Goal: Task Accomplishment & Management: Manage account settings

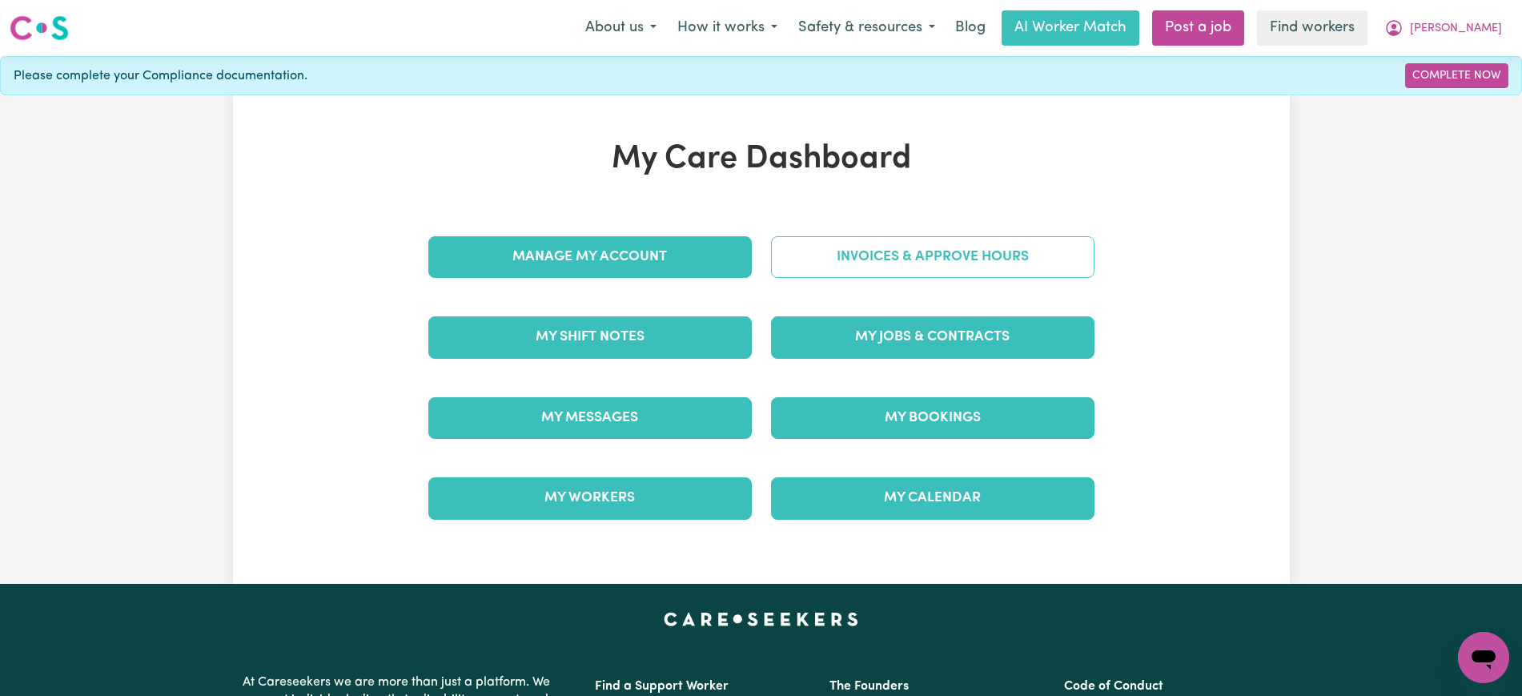
click at [859, 245] on link "Invoices & Approve Hours" at bounding box center [933, 257] width 324 height 42
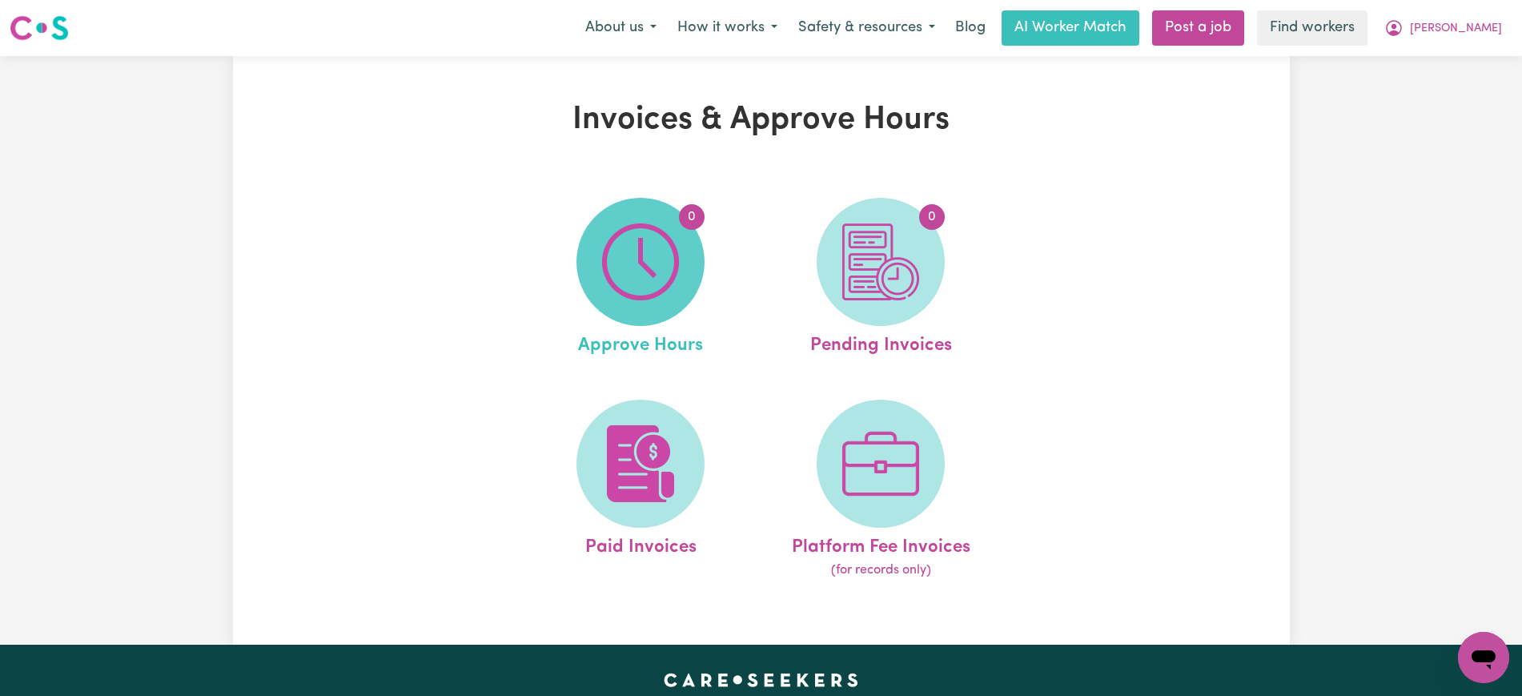
click at [668, 297] on img at bounding box center [640, 261] width 77 height 77
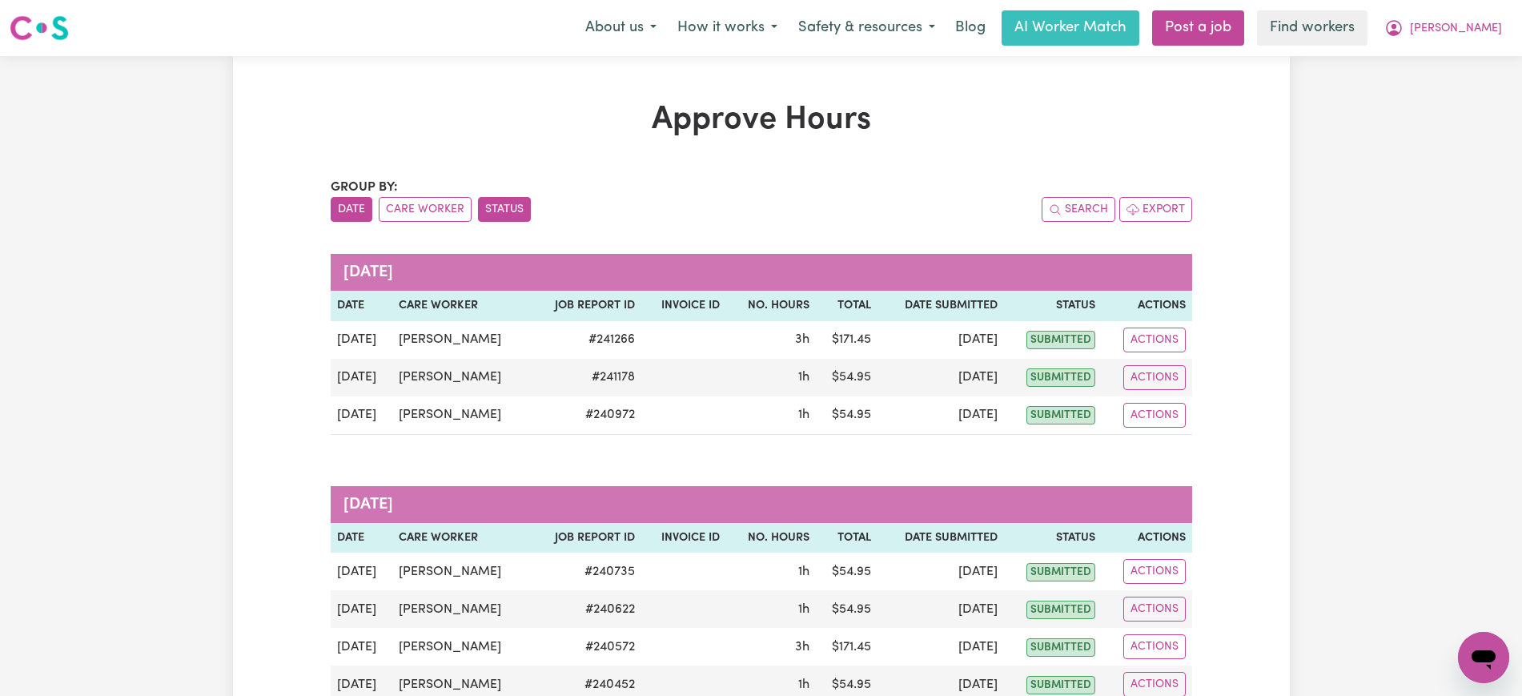
click at [505, 207] on button "Status" at bounding box center [504, 209] width 53 height 25
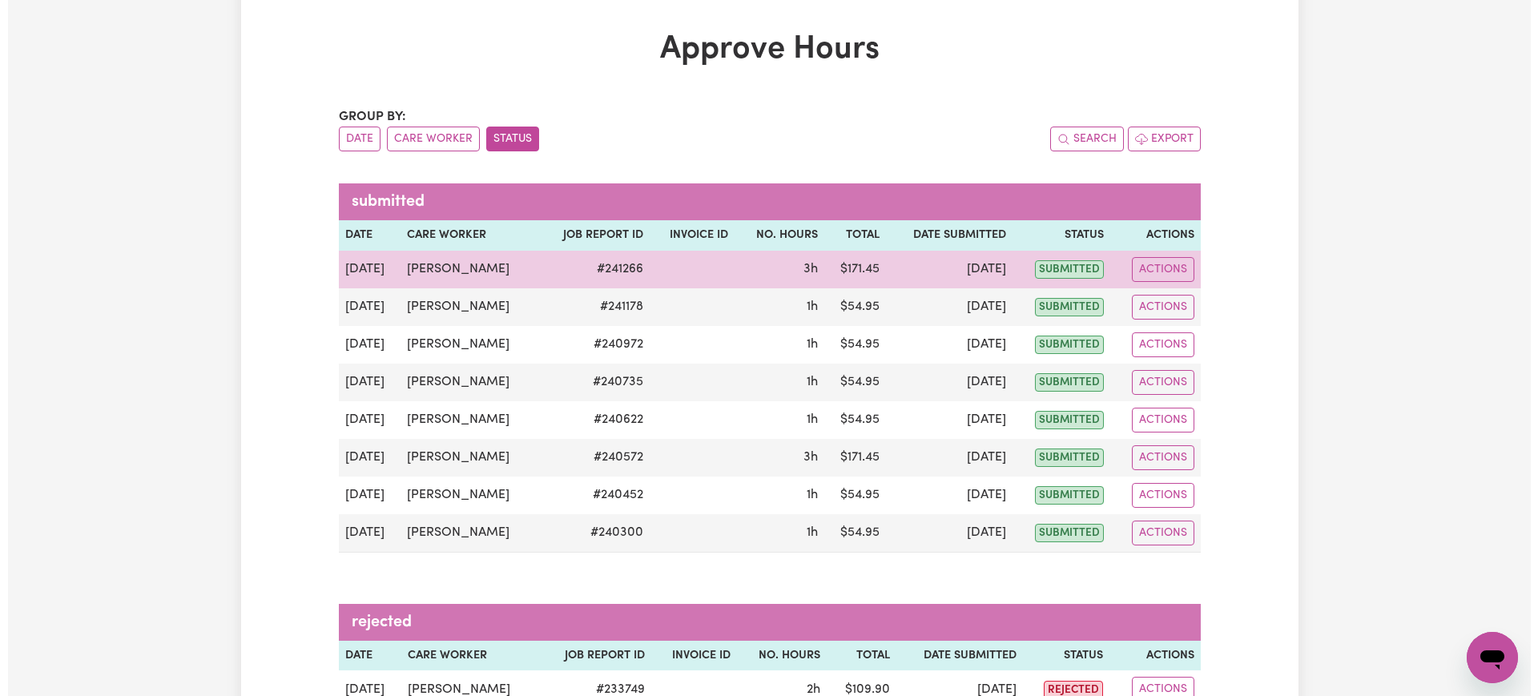
scroll to position [200, 0]
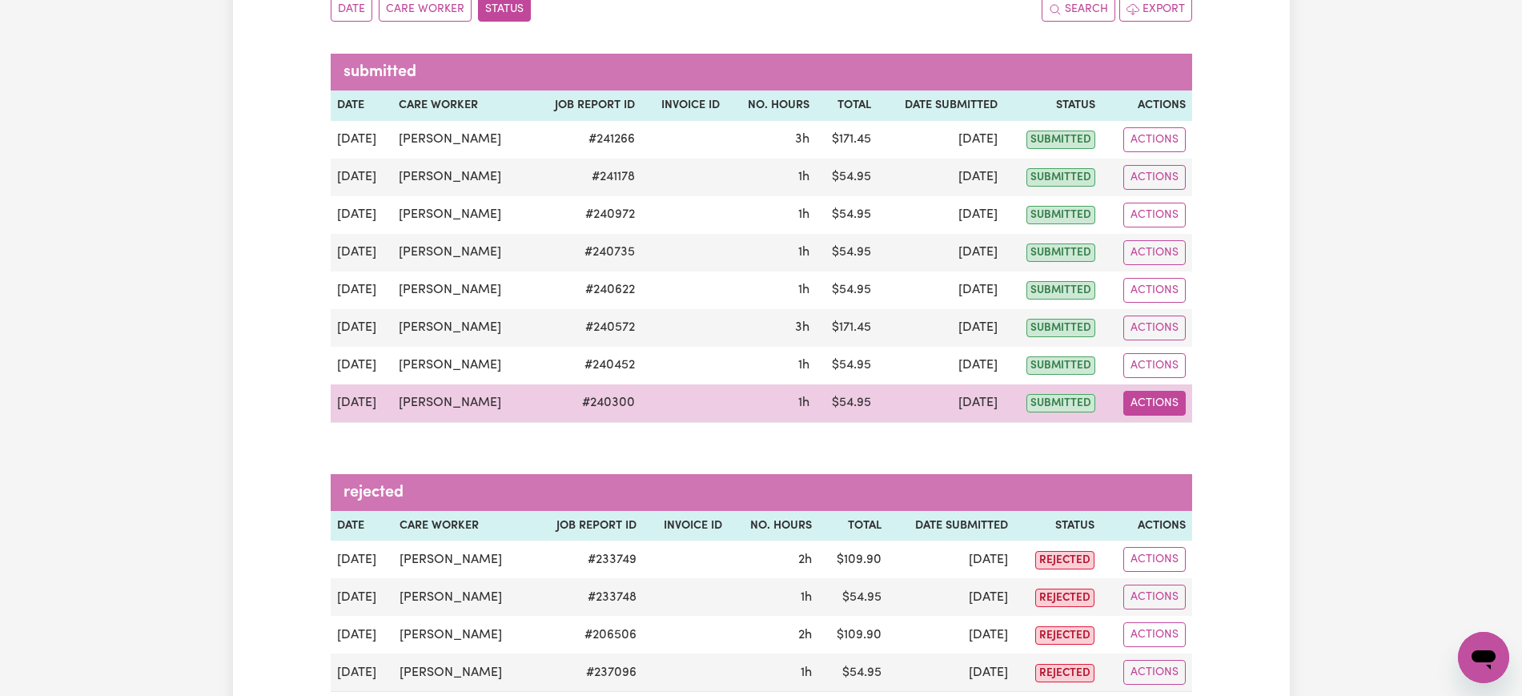
click at [1144, 408] on button "Actions" at bounding box center [1155, 403] width 62 height 25
click at [1166, 449] on link "View Job Report" at bounding box center [1194, 440] width 137 height 32
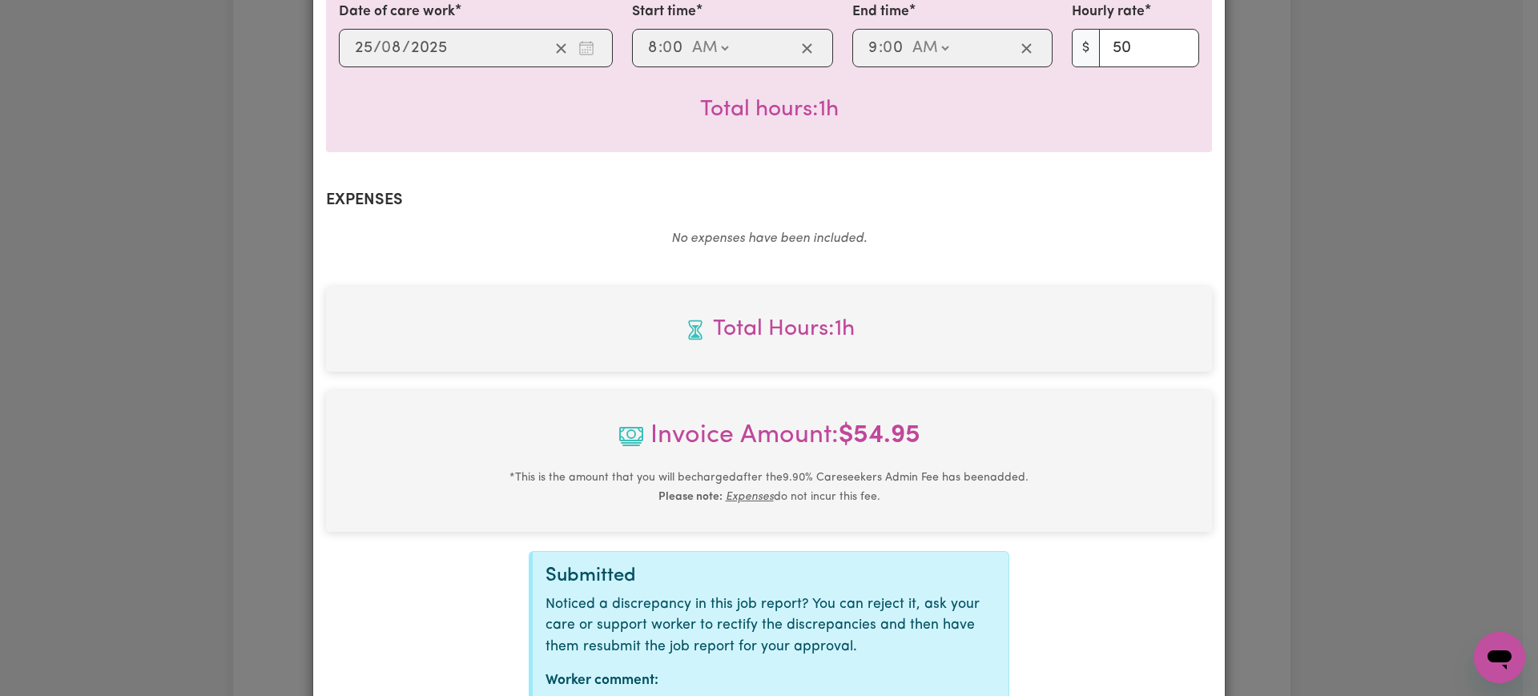
scroll to position [539, 0]
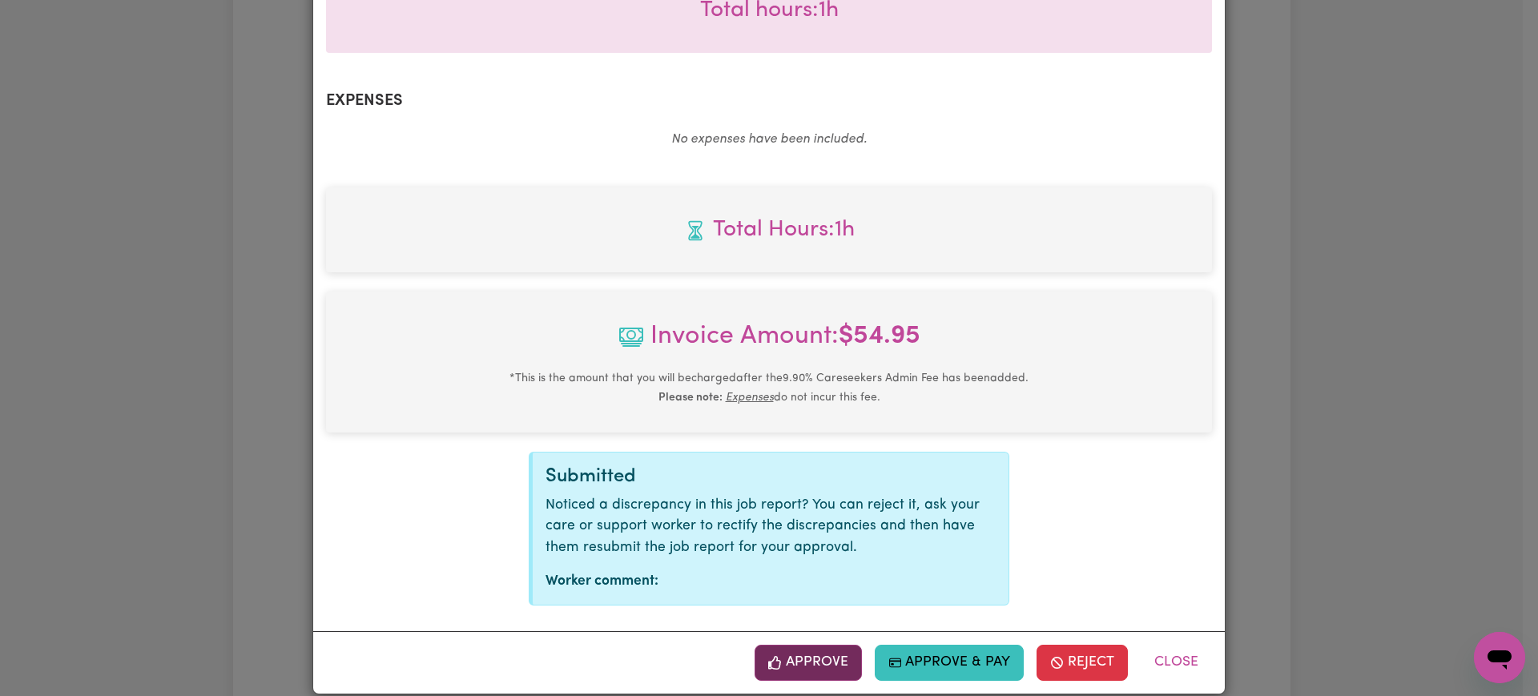
click at [830, 646] on button "Approve" at bounding box center [807, 662] width 107 height 35
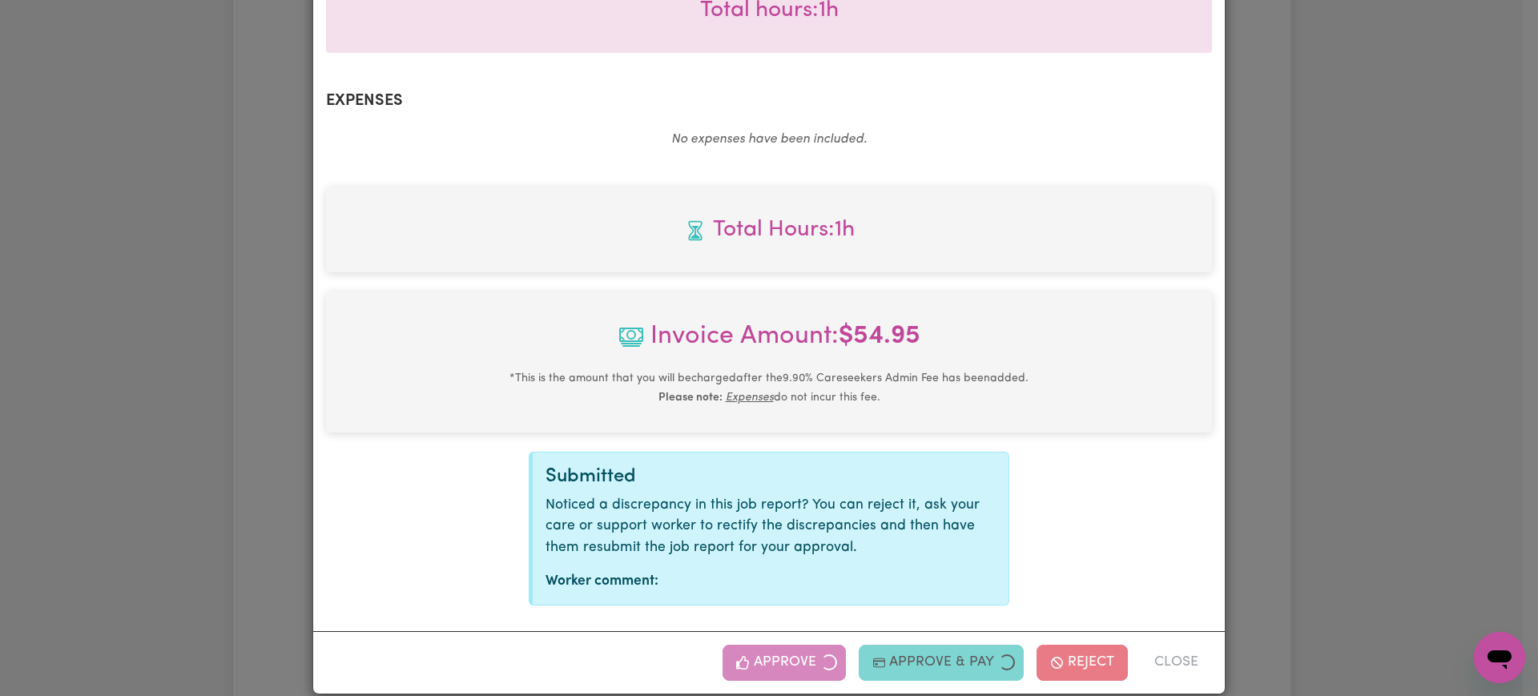
click at [1472, 331] on div "Job Report # 240300 - [PERSON_NAME] Summary Job report # 240300 Client name: [P…" at bounding box center [769, 348] width 1538 height 696
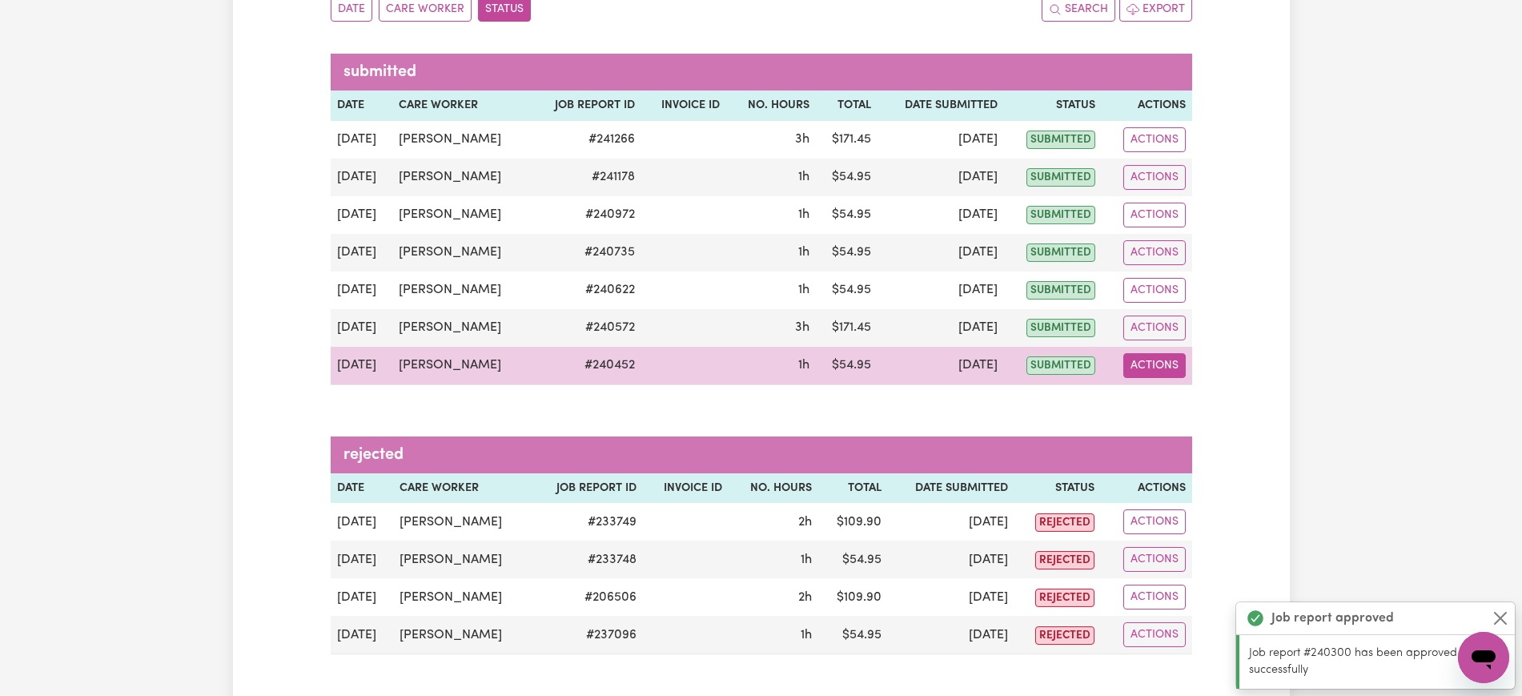
click at [1144, 367] on button "Actions" at bounding box center [1155, 365] width 62 height 25
click at [1172, 400] on link "View Job Report" at bounding box center [1194, 403] width 137 height 32
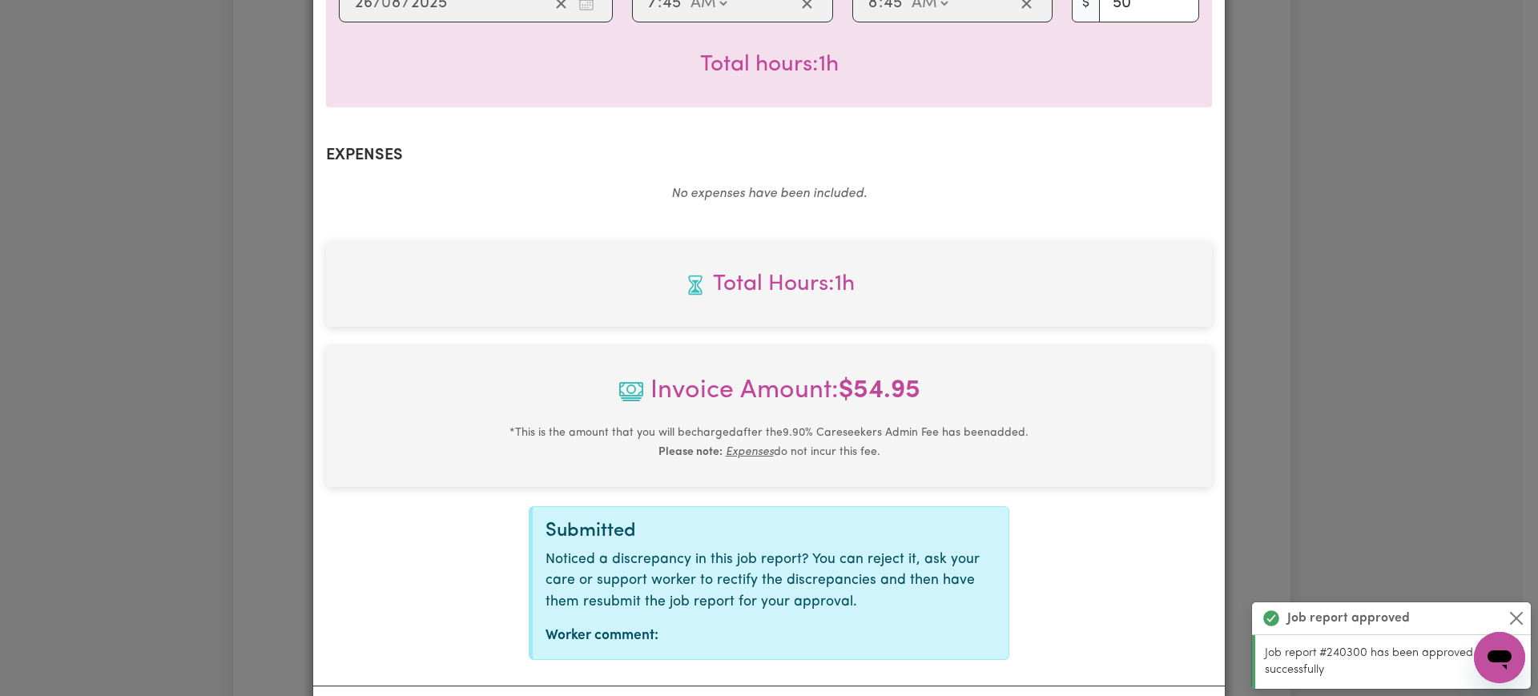
scroll to position [501, 0]
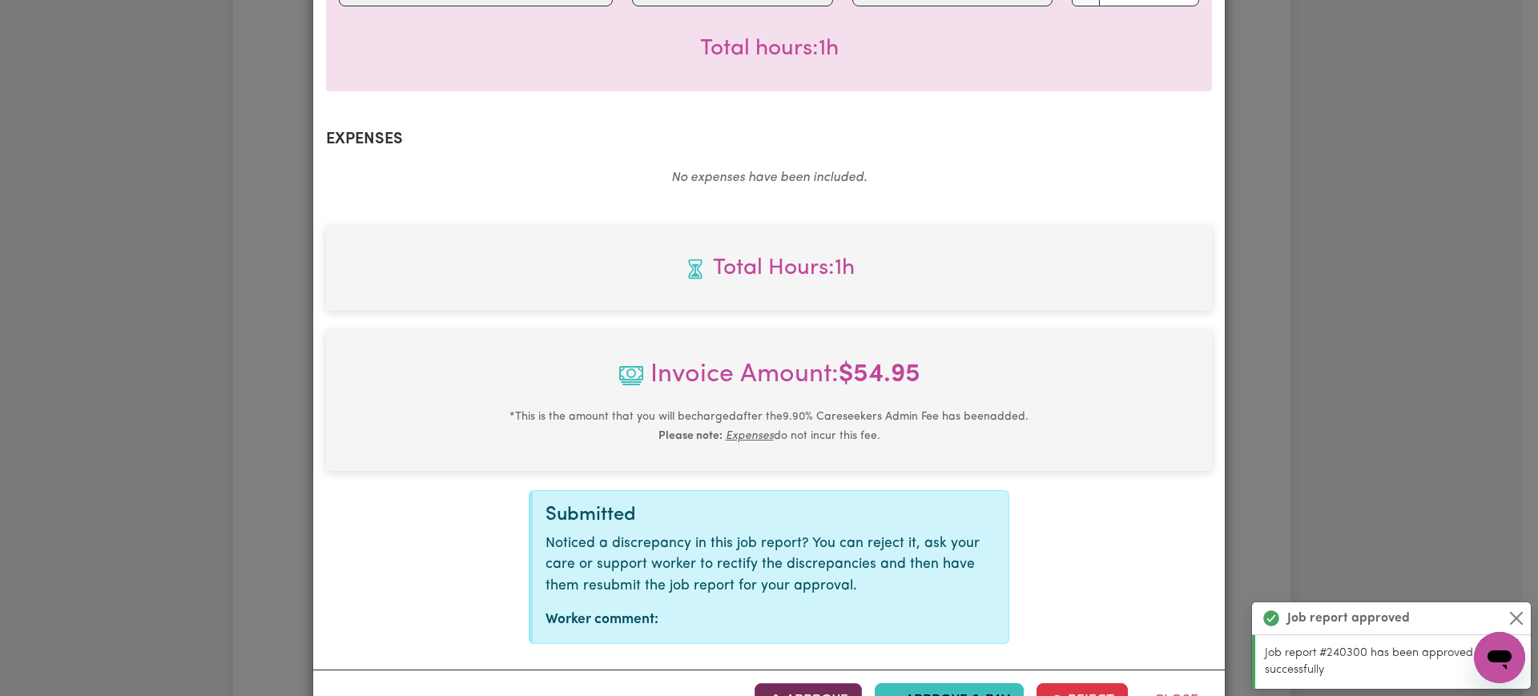
click at [841, 683] on button "Approve" at bounding box center [807, 700] width 107 height 35
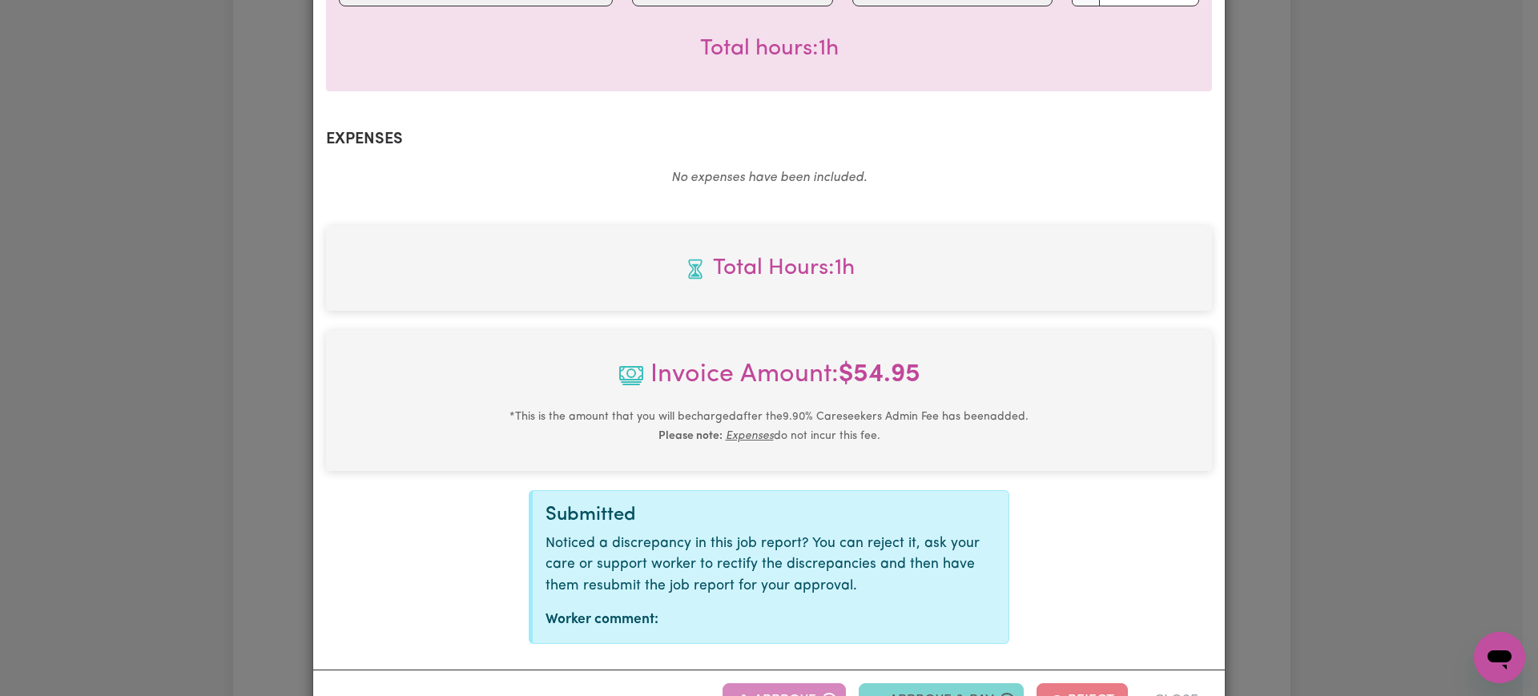
click at [1506, 285] on div "Job Report # 240452 - [PERSON_NAME] Summary Job report # 240452 Client name: [P…" at bounding box center [769, 348] width 1538 height 696
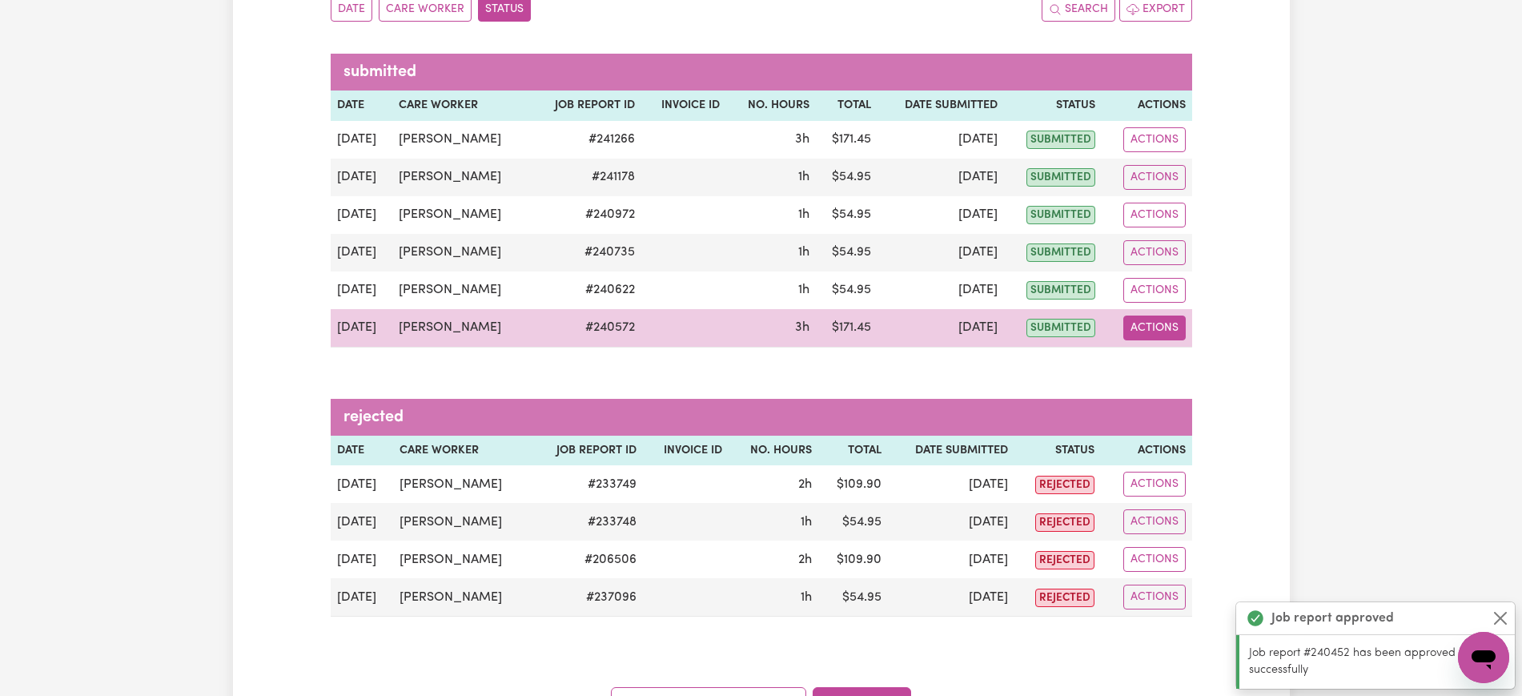
click at [1135, 332] on button "Actions" at bounding box center [1155, 328] width 62 height 25
click at [1140, 367] on icon "View job report 240572" at bounding box center [1146, 365] width 12 height 8
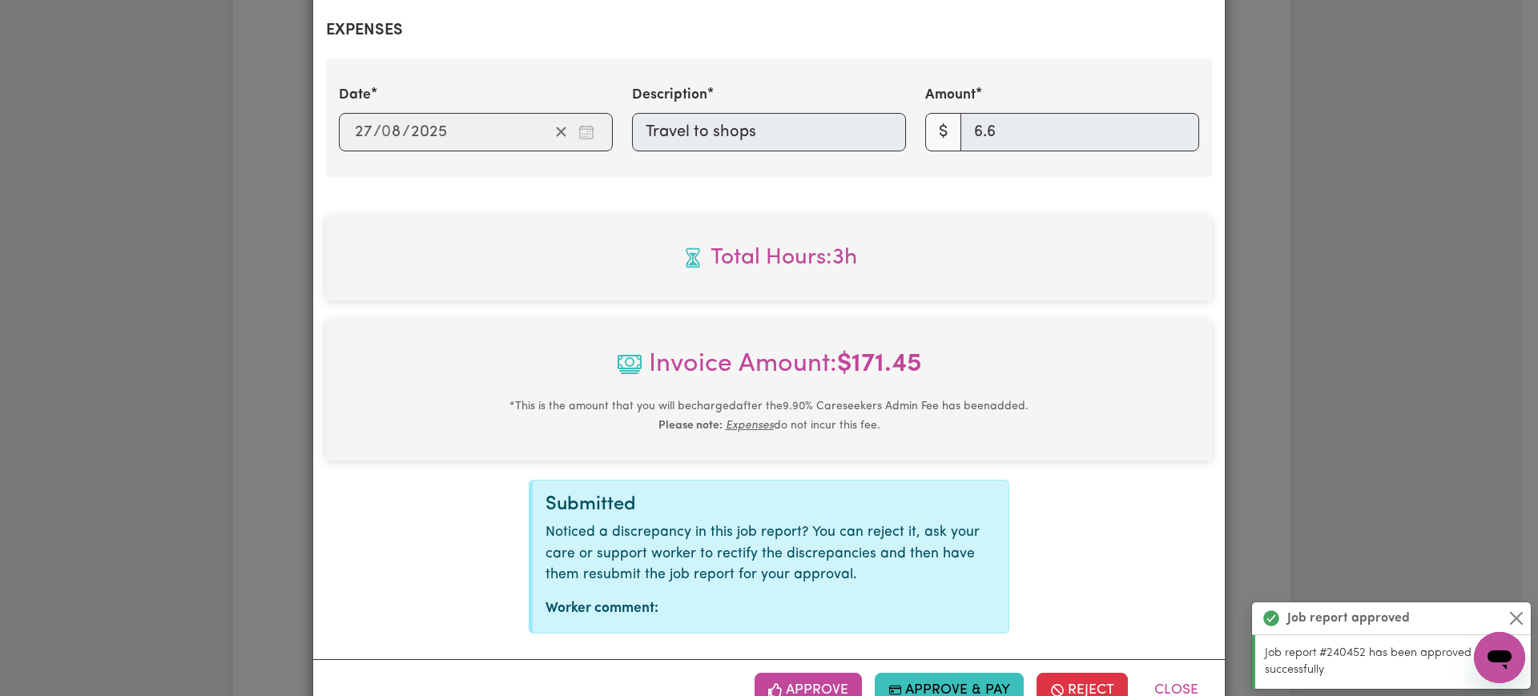
scroll to position [638, 0]
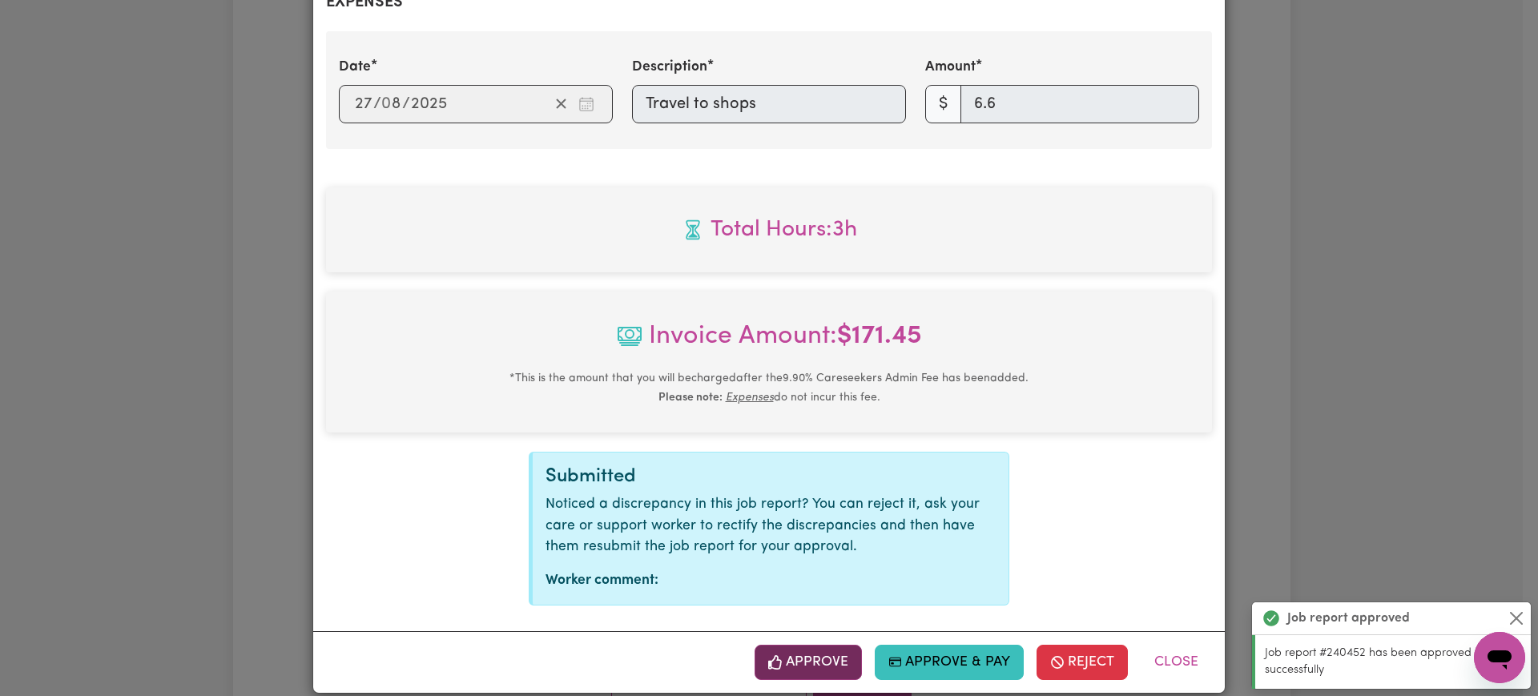
drag, startPoint x: 784, startPoint y: 638, endPoint x: 1353, endPoint y: 354, distance: 635.8
click at [785, 645] on button "Approve" at bounding box center [807, 662] width 107 height 35
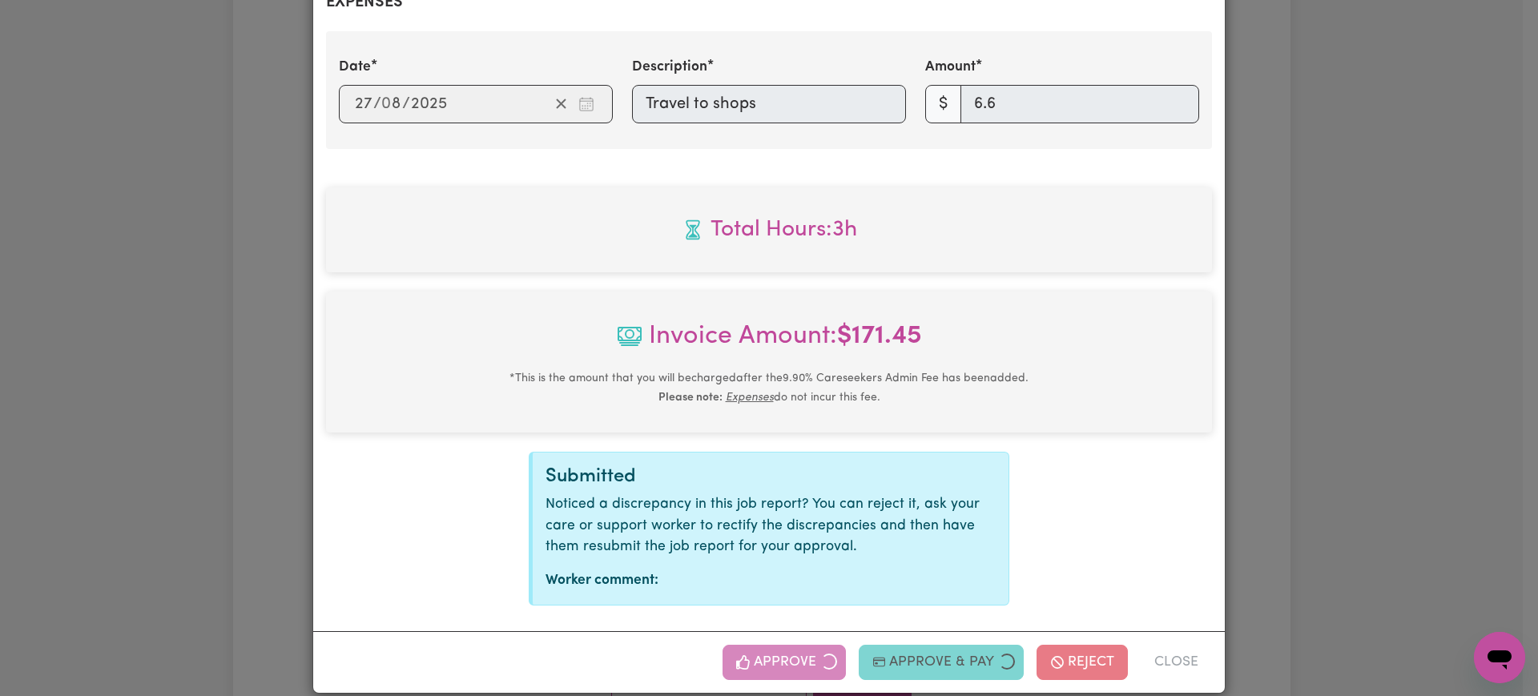
click at [1355, 315] on div "Job Report # 240572 - [PERSON_NAME] Summary Job report # 240572 Client name: [P…" at bounding box center [769, 348] width 1538 height 696
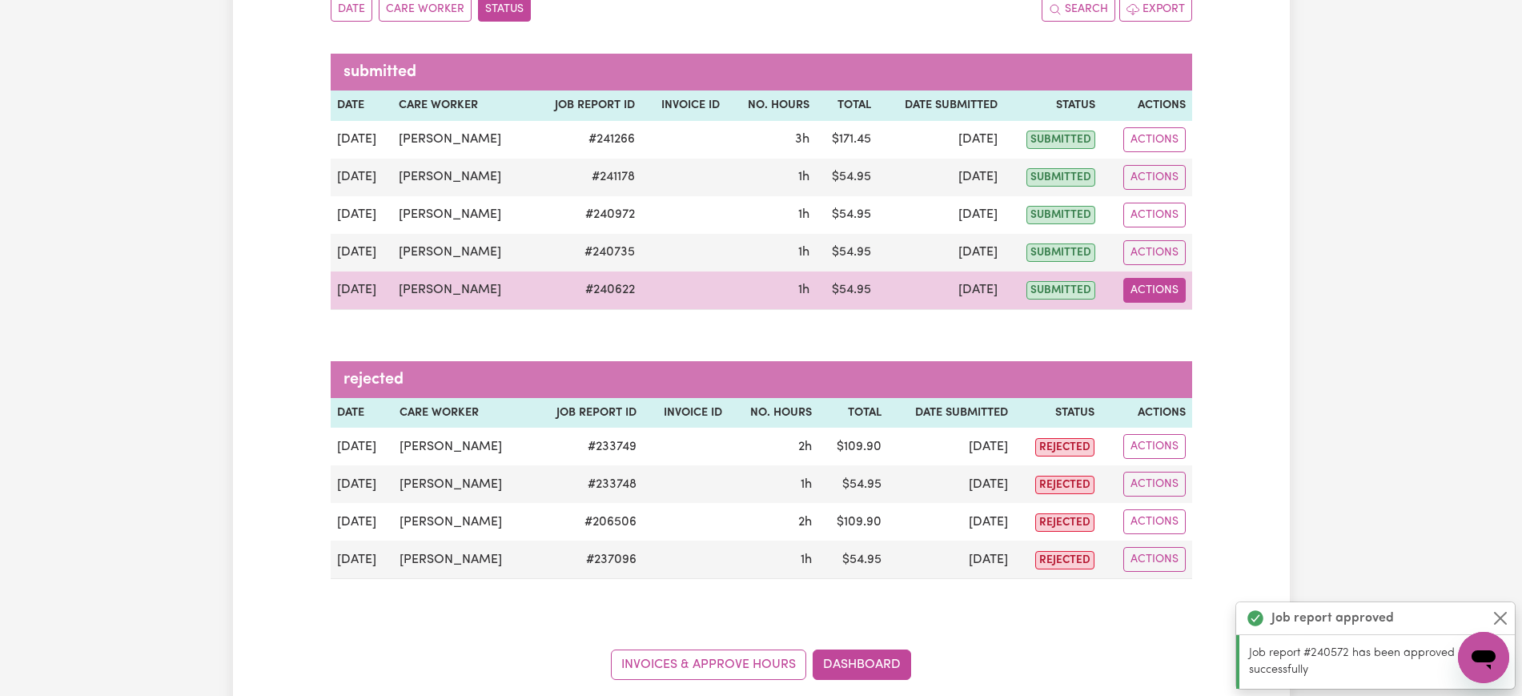
click at [1170, 289] on button "Actions" at bounding box center [1155, 290] width 62 height 25
click at [1197, 327] on link "View Job Report" at bounding box center [1194, 328] width 137 height 32
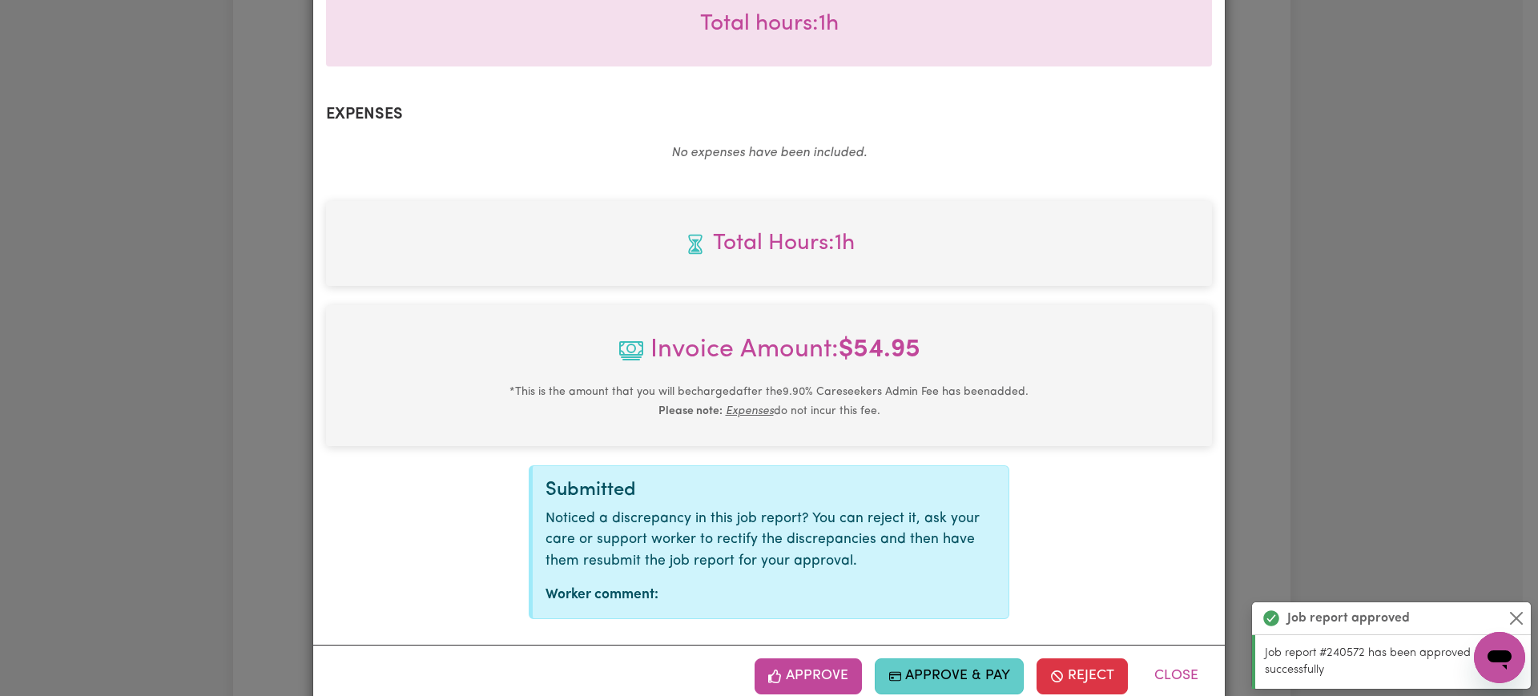
scroll to position [539, 0]
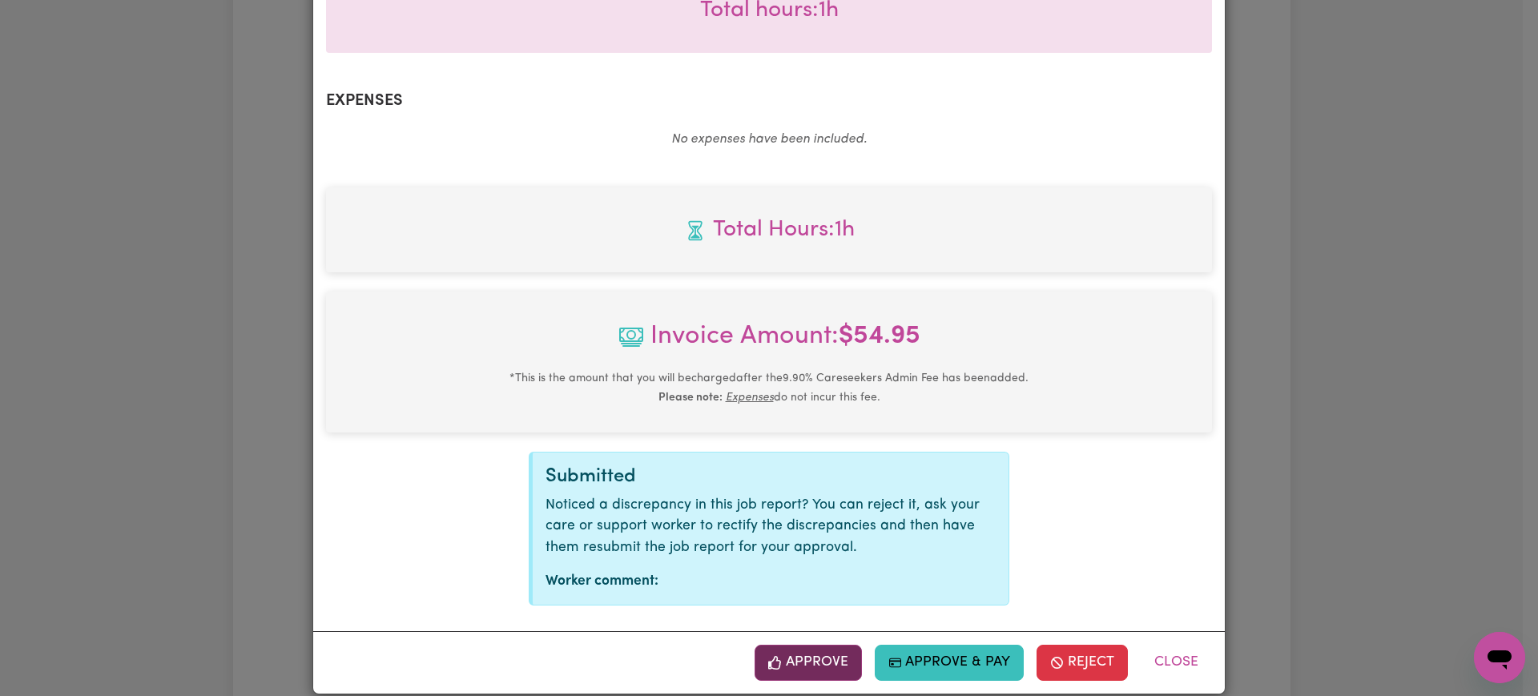
click at [831, 645] on button "Approve" at bounding box center [807, 662] width 107 height 35
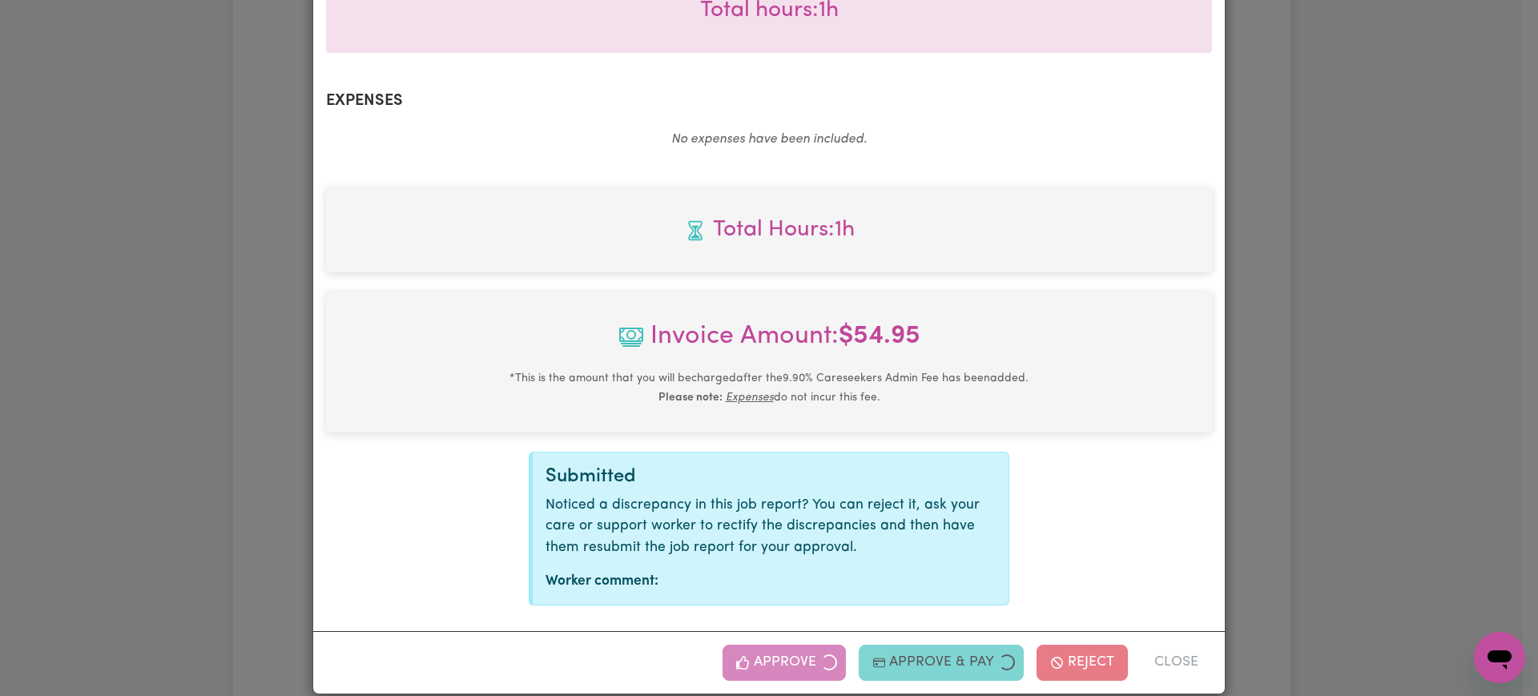
click at [1447, 295] on div "Job Report # 240622 - [PERSON_NAME] Summary Job report # 240622 Client name: [P…" at bounding box center [769, 348] width 1538 height 696
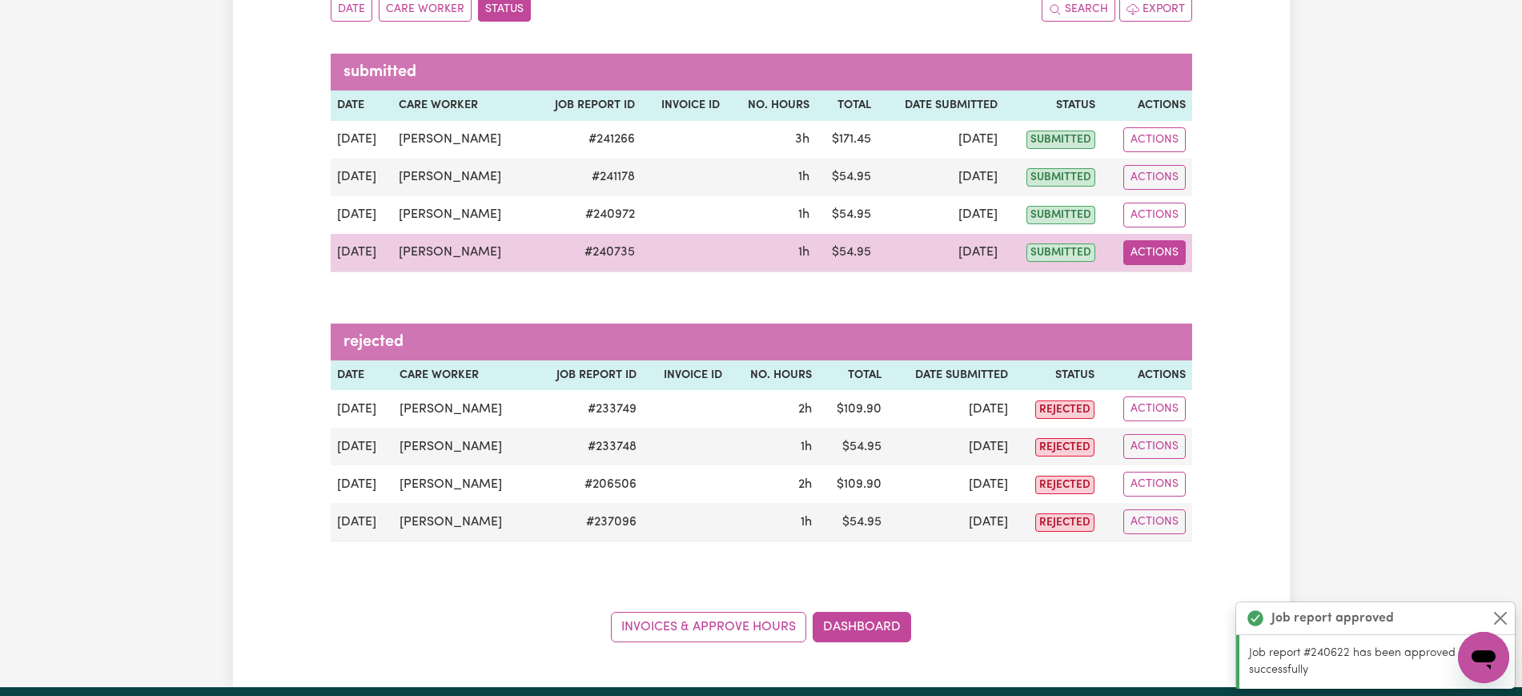
drag, startPoint x: 1173, startPoint y: 249, endPoint x: 1177, endPoint y: 262, distance: 13.7
click at [1172, 249] on button "Actions" at bounding box center [1155, 252] width 62 height 25
click at [1182, 281] on link "View Job Report" at bounding box center [1194, 290] width 137 height 32
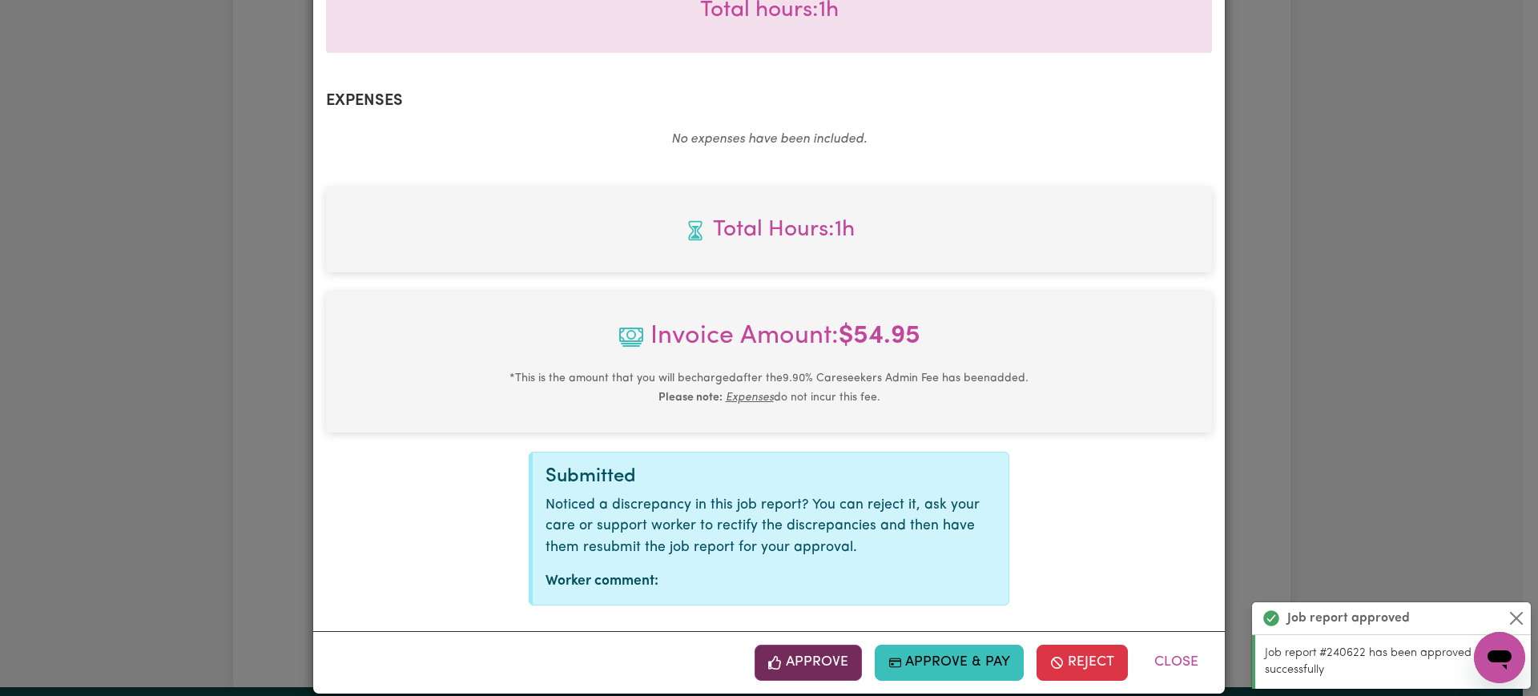
click at [818, 645] on button "Approve" at bounding box center [807, 662] width 107 height 35
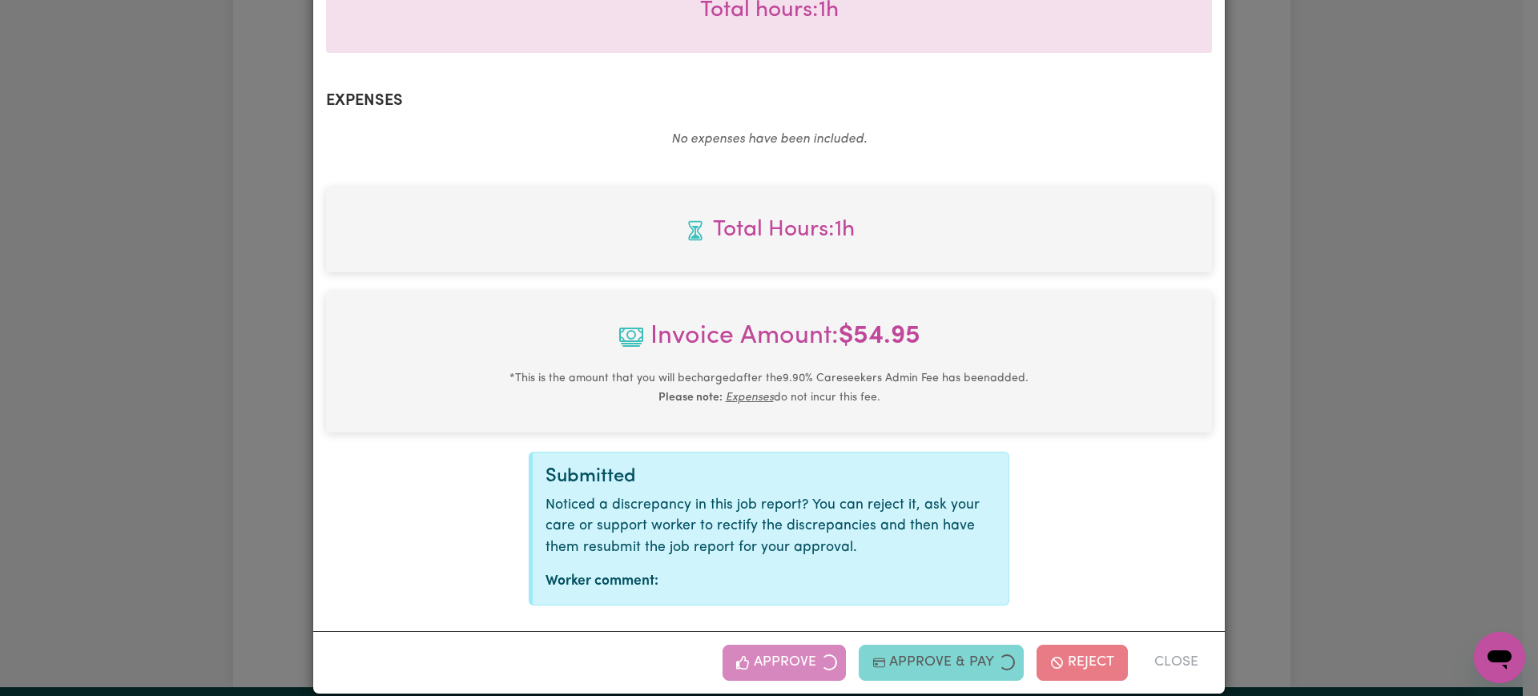
click at [1424, 243] on div "Job Report # 240735 - [PERSON_NAME] Summary Job report # 240735 Client name: [P…" at bounding box center [769, 348] width 1538 height 696
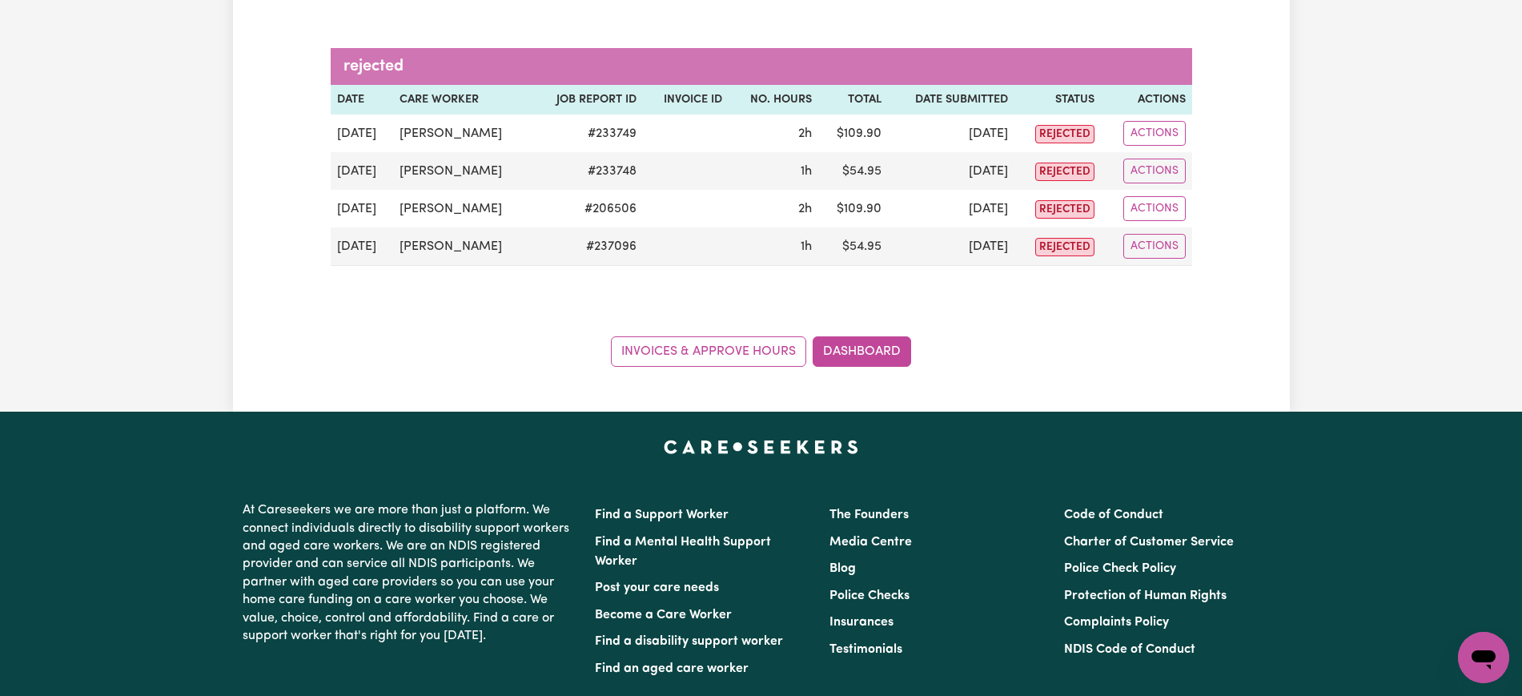
scroll to position [501, 0]
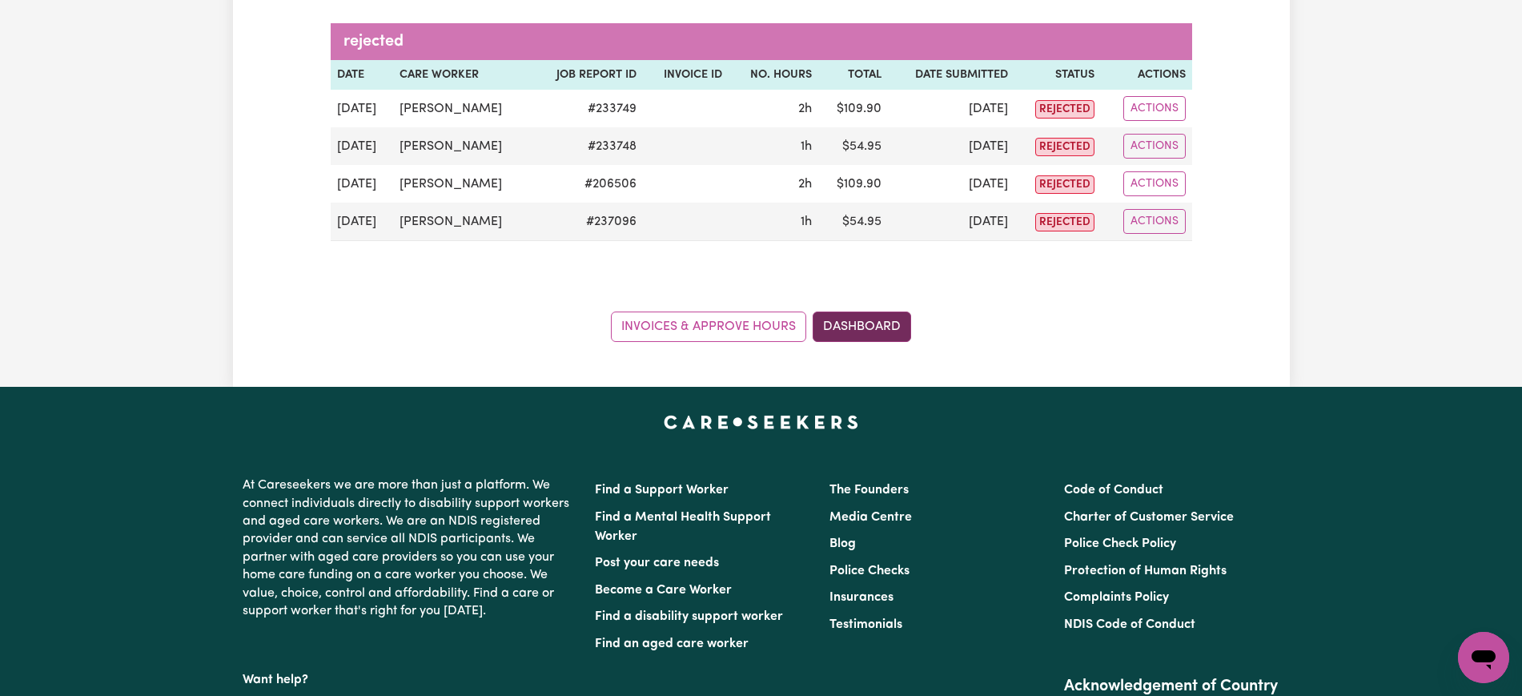
click at [886, 316] on link "Dashboard" at bounding box center [862, 327] width 99 height 30
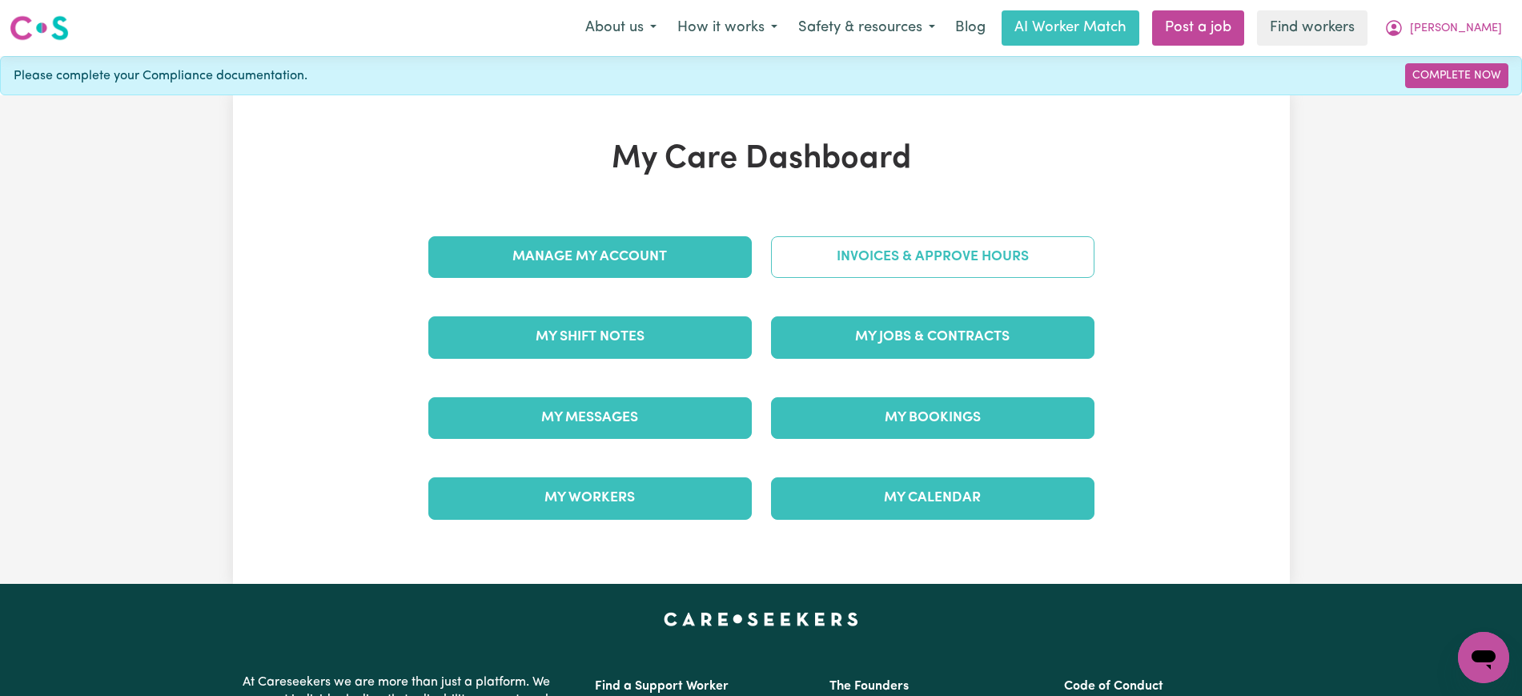
click at [923, 260] on link "Invoices & Approve Hours" at bounding box center [933, 257] width 324 height 42
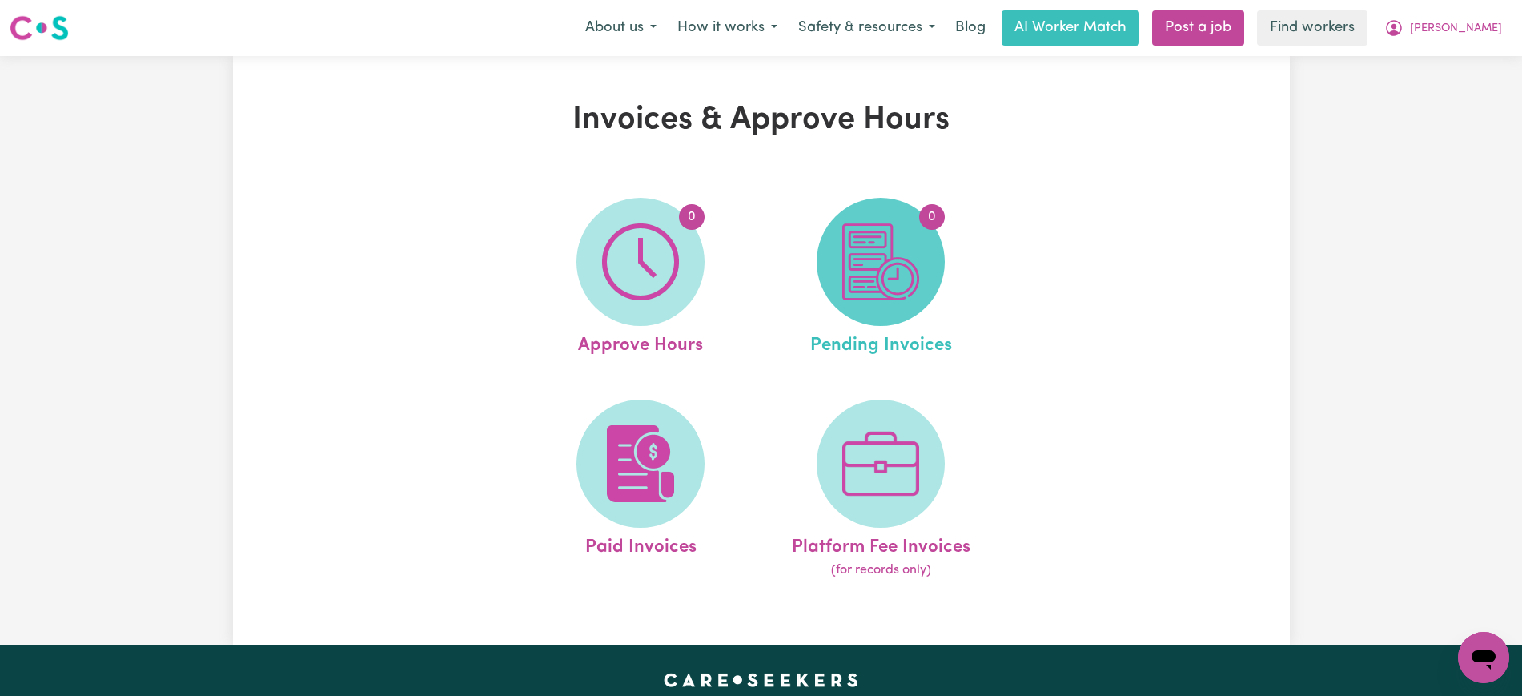
click at [896, 263] on img at bounding box center [881, 261] width 77 height 77
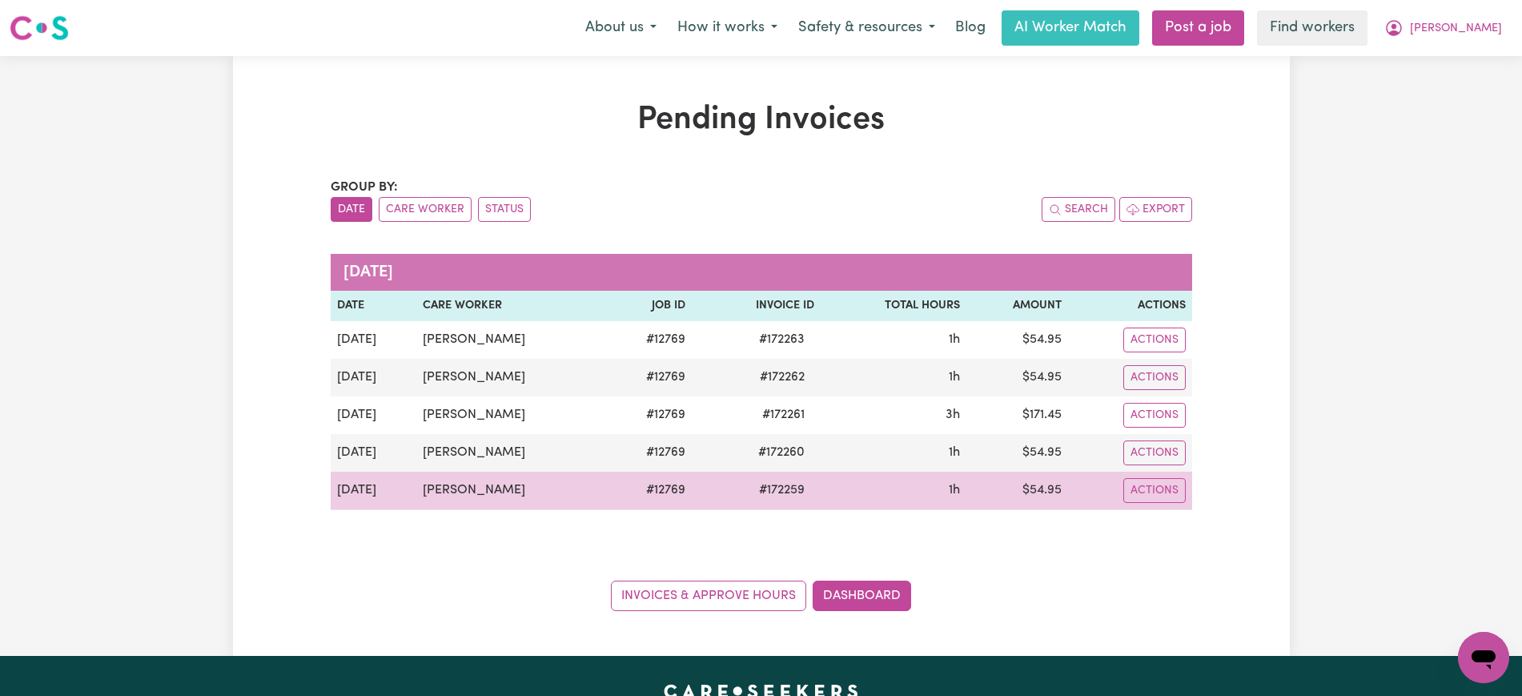
click at [783, 488] on span "# 172259" at bounding box center [782, 490] width 65 height 19
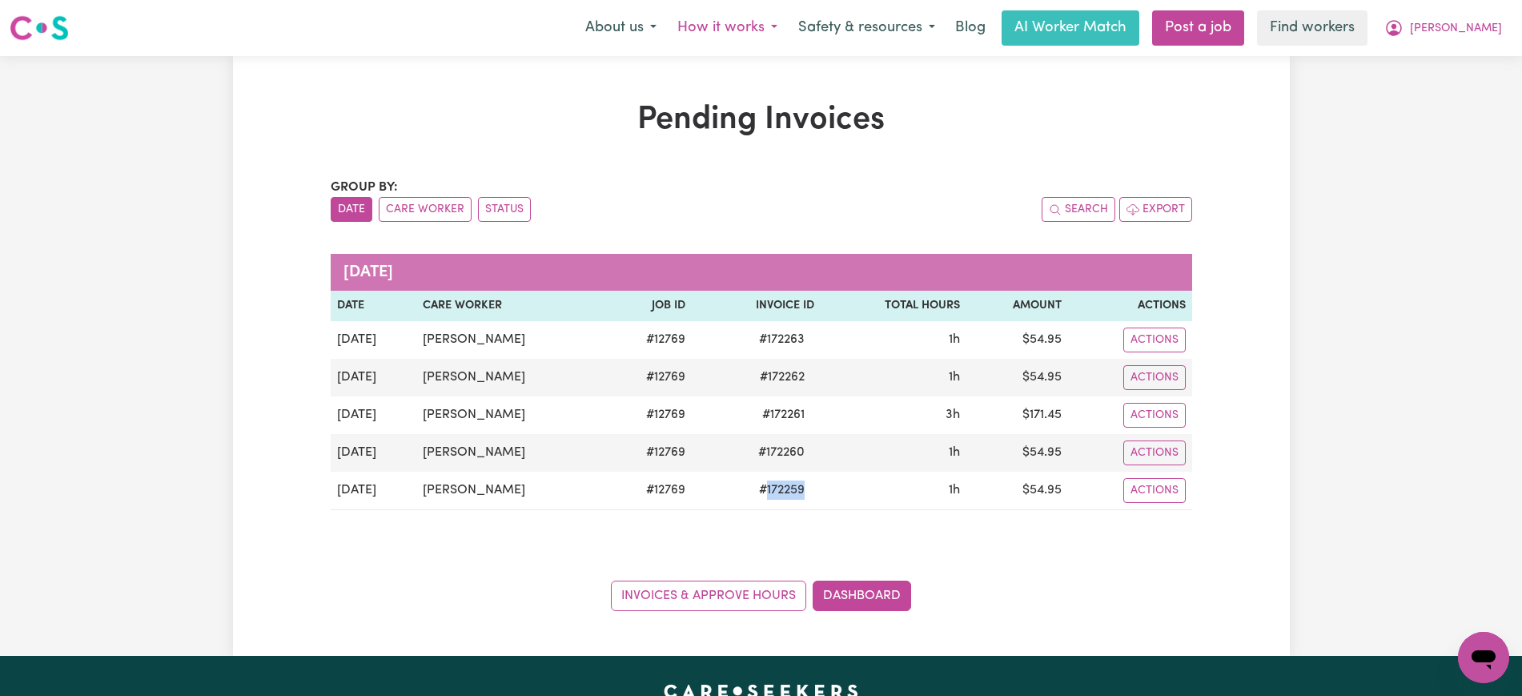
copy span "172259"
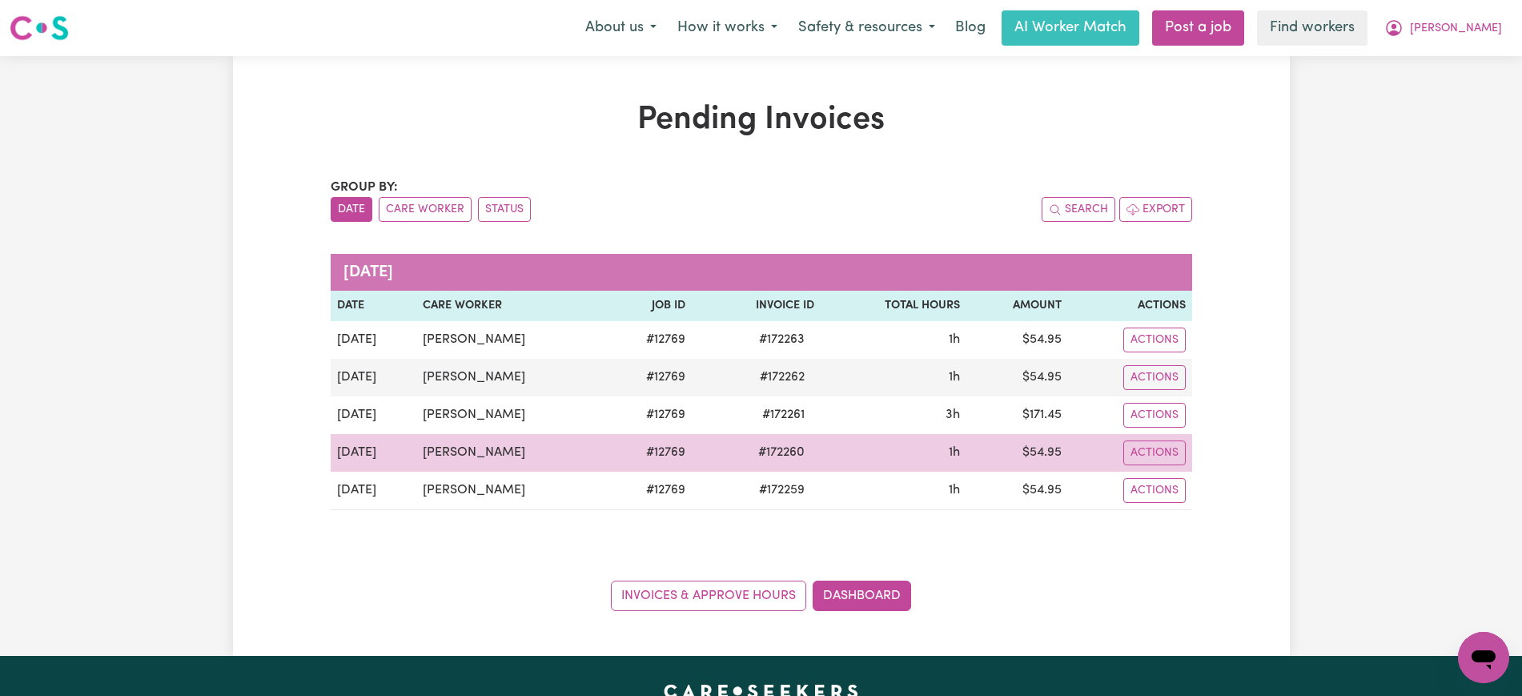
click at [769, 457] on span "# 172260" at bounding box center [782, 452] width 66 height 19
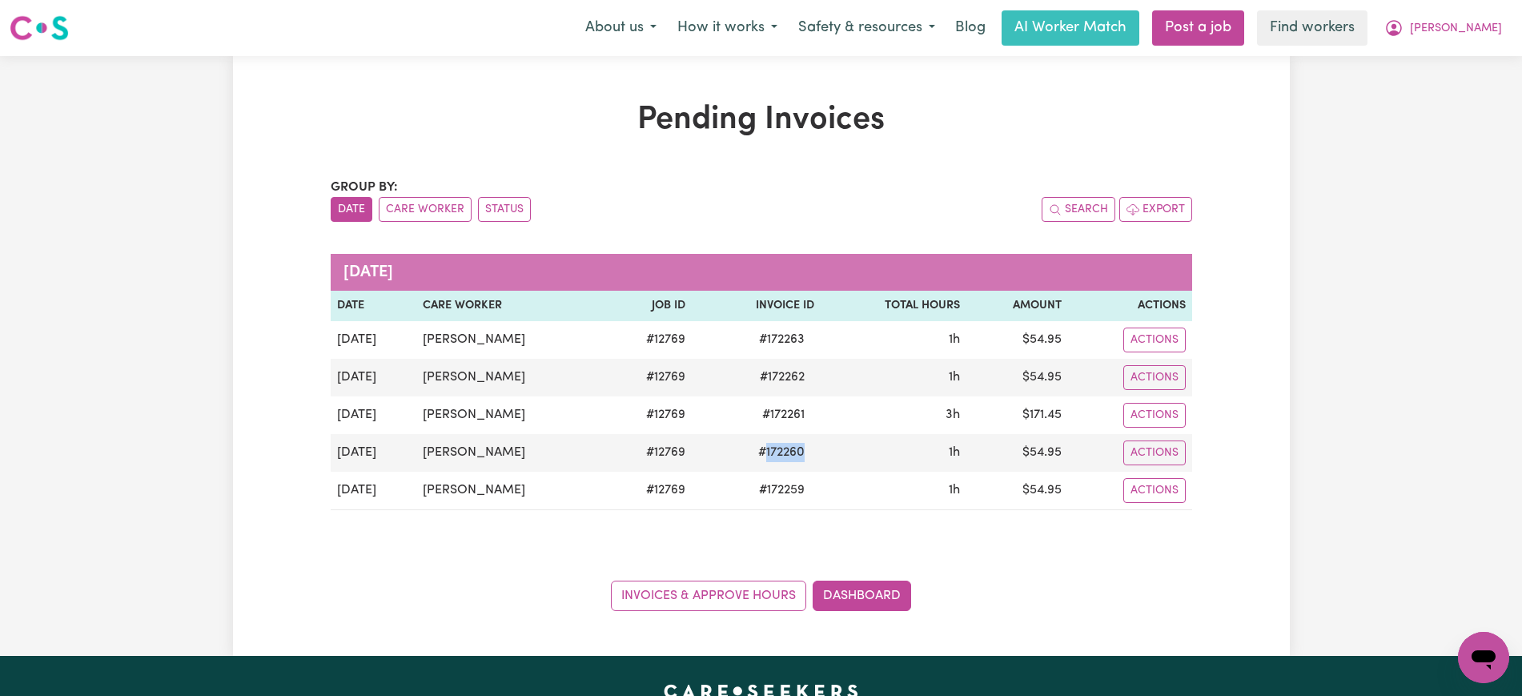
copy span "172260"
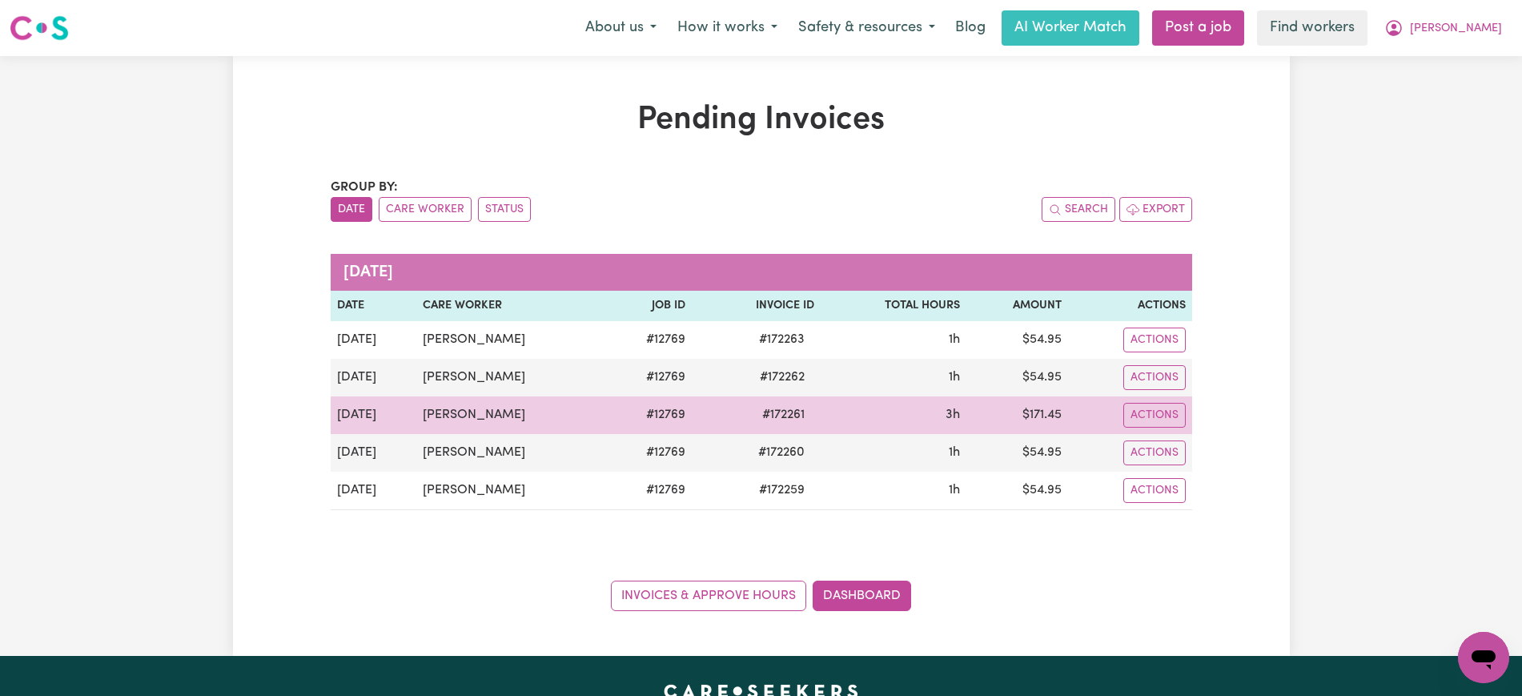
click at [777, 412] on span "# 172261" at bounding box center [784, 414] width 62 height 19
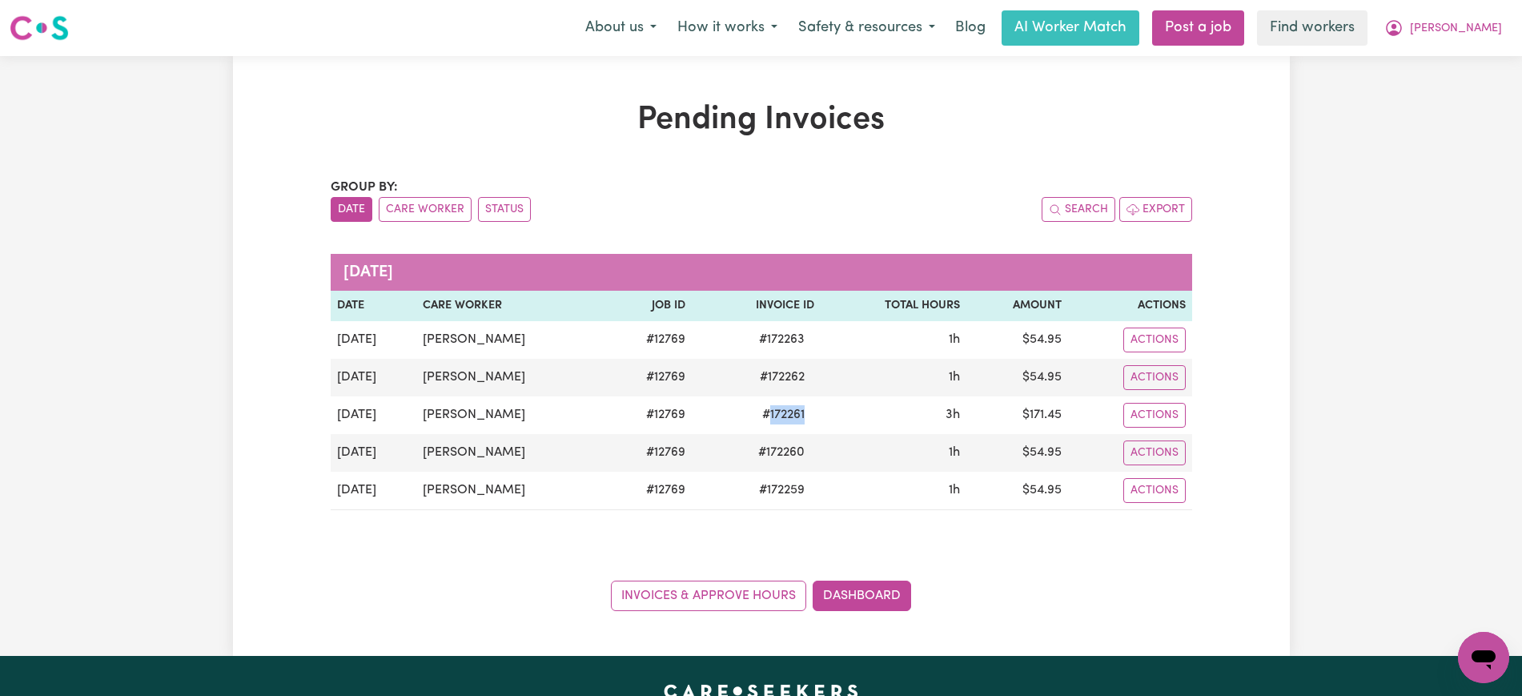
copy span "172261"
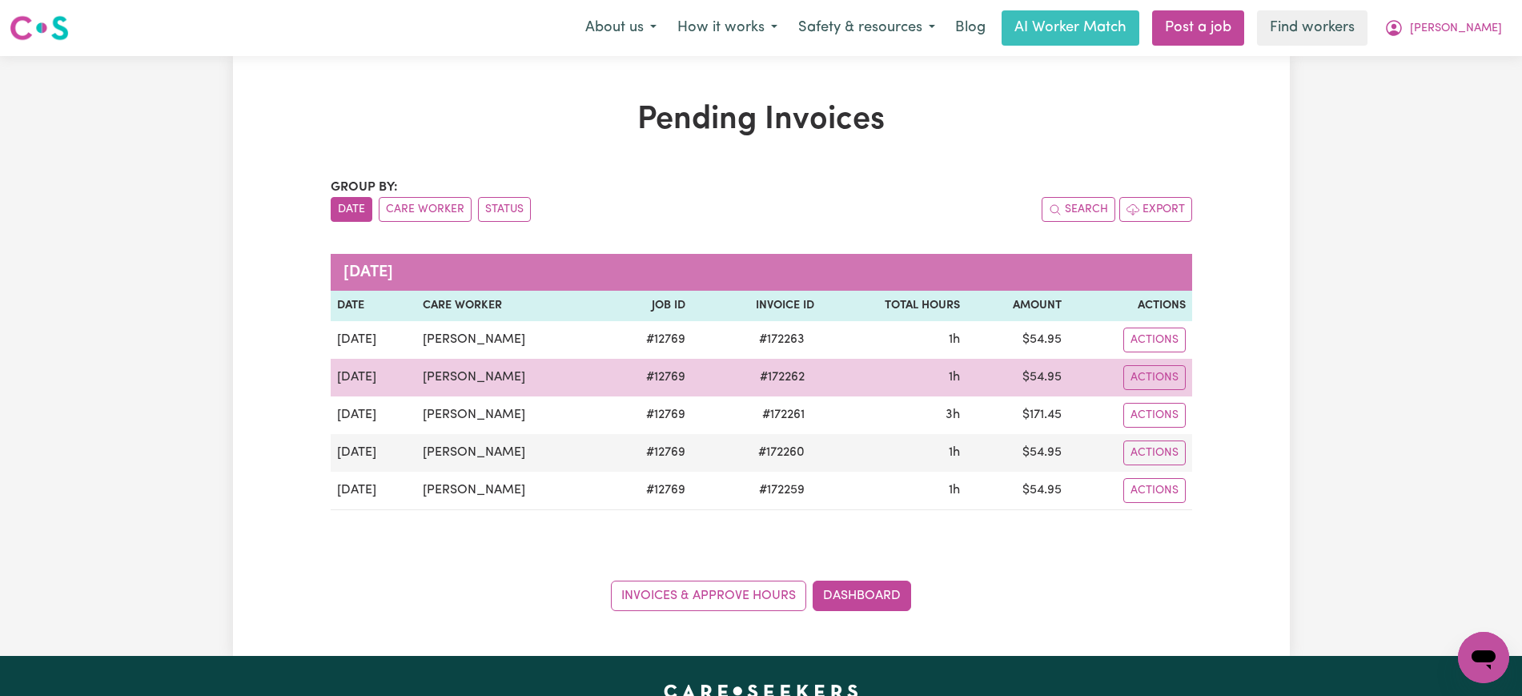
click at [776, 380] on span "# 172262" at bounding box center [782, 377] width 64 height 19
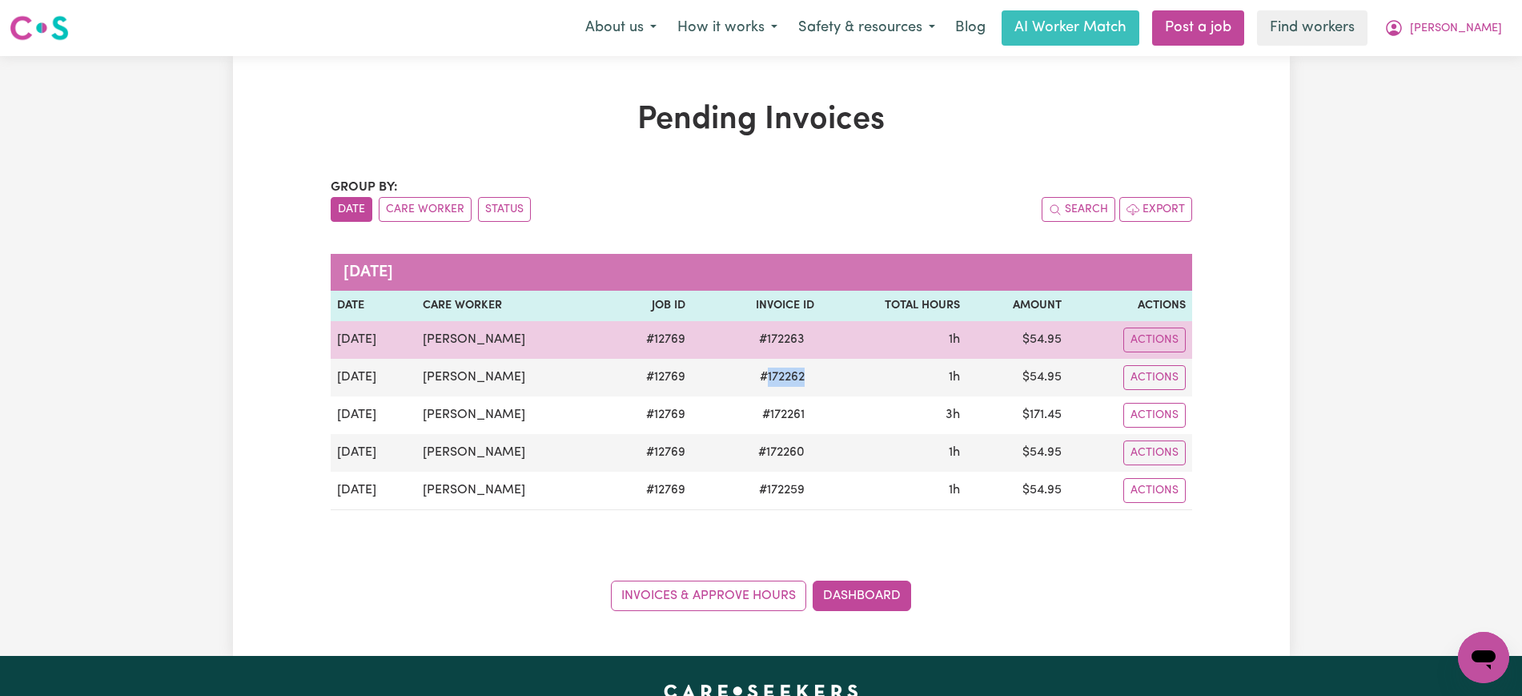
copy span "172262"
click at [782, 344] on span "# 172263" at bounding box center [782, 339] width 65 height 19
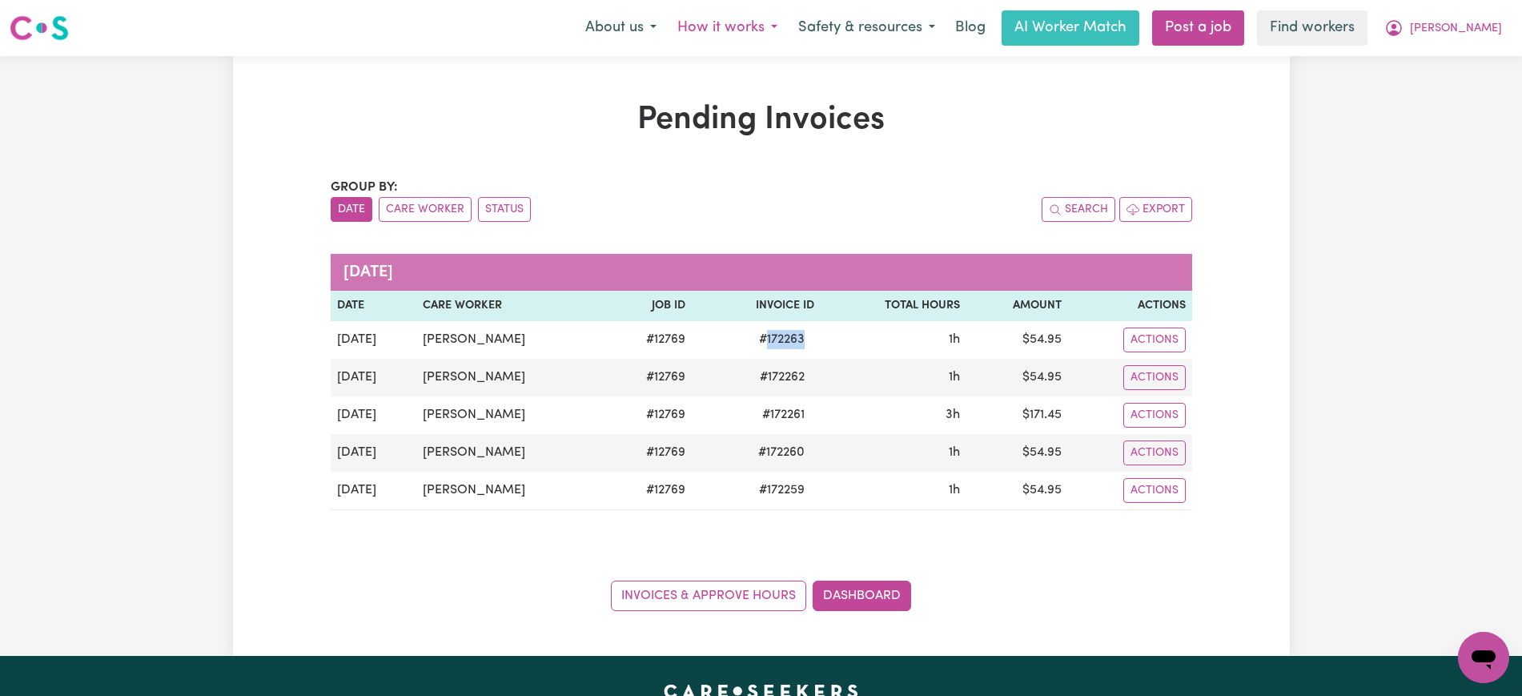
copy span "172263"
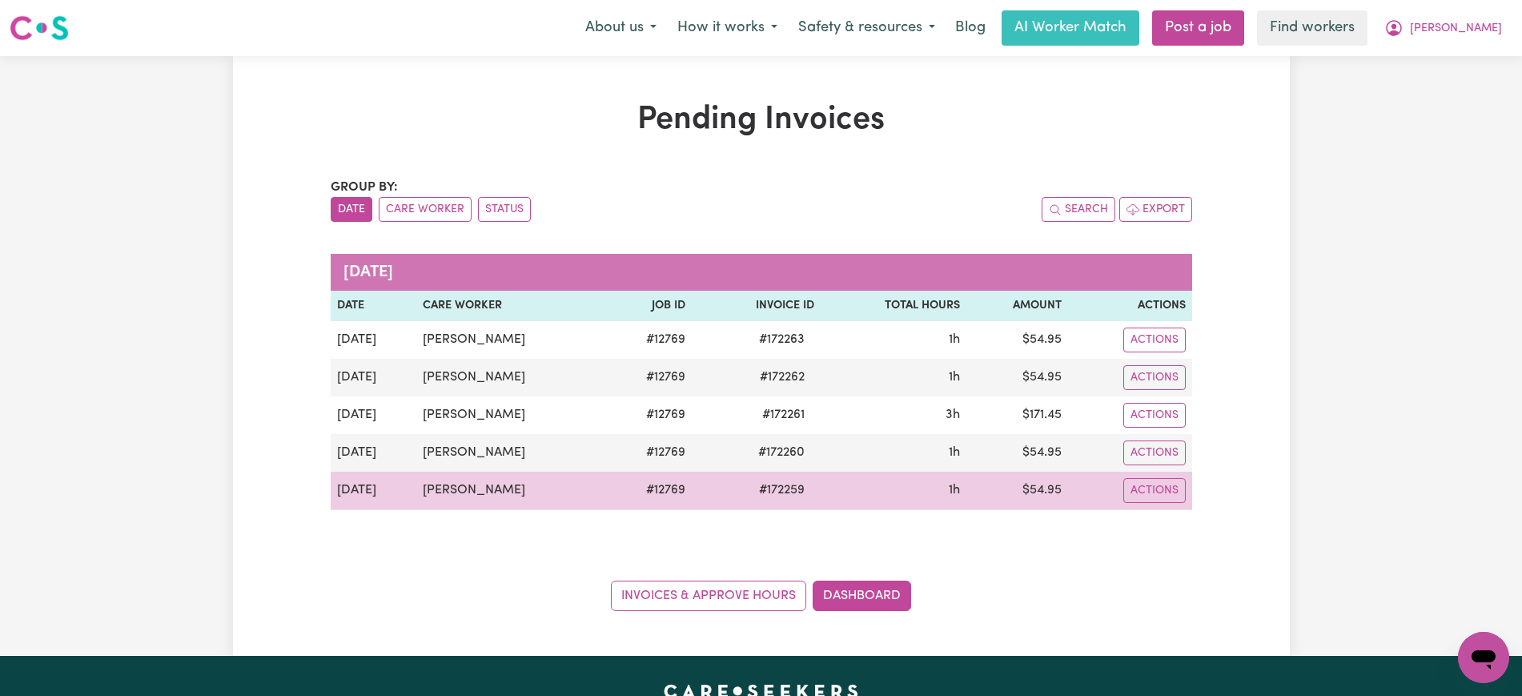
click at [1036, 489] on td "$ 54.95" at bounding box center [1018, 491] width 102 height 38
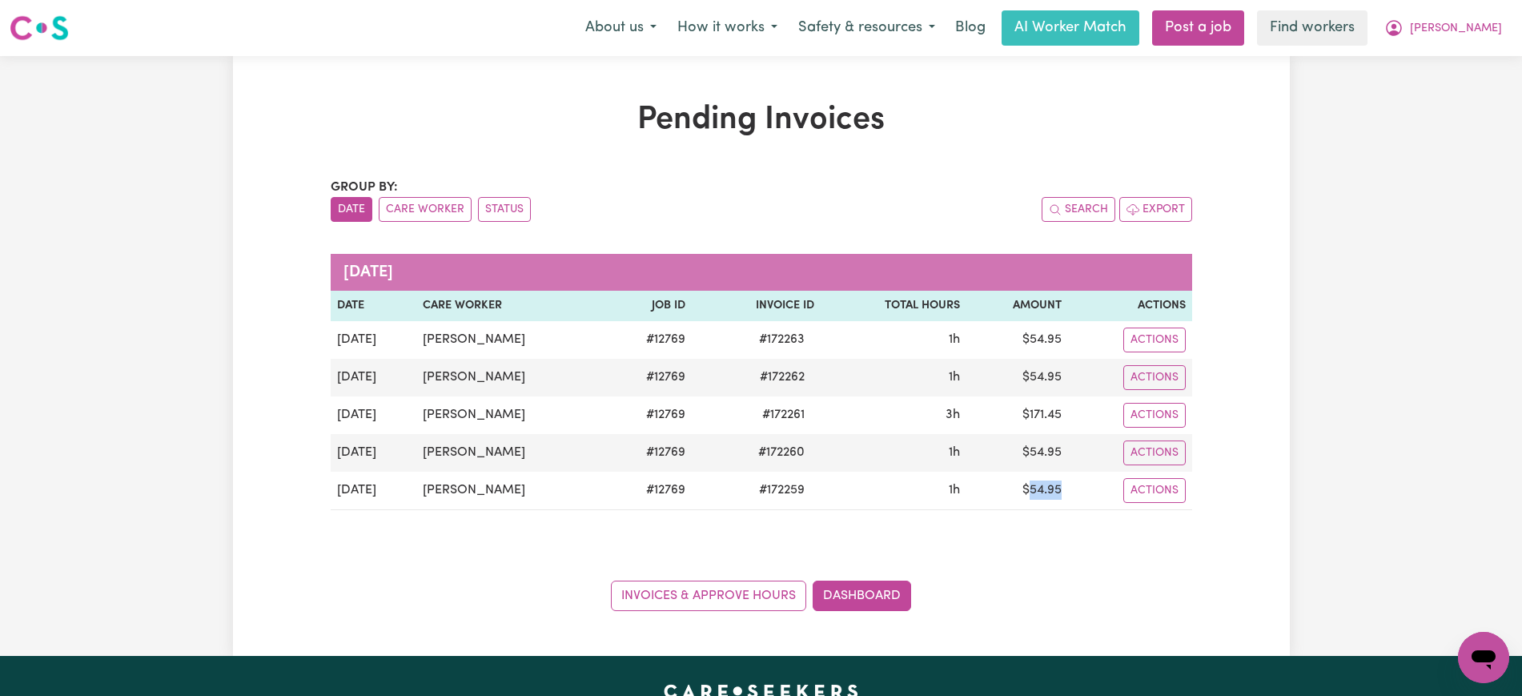
copy td "54.95"
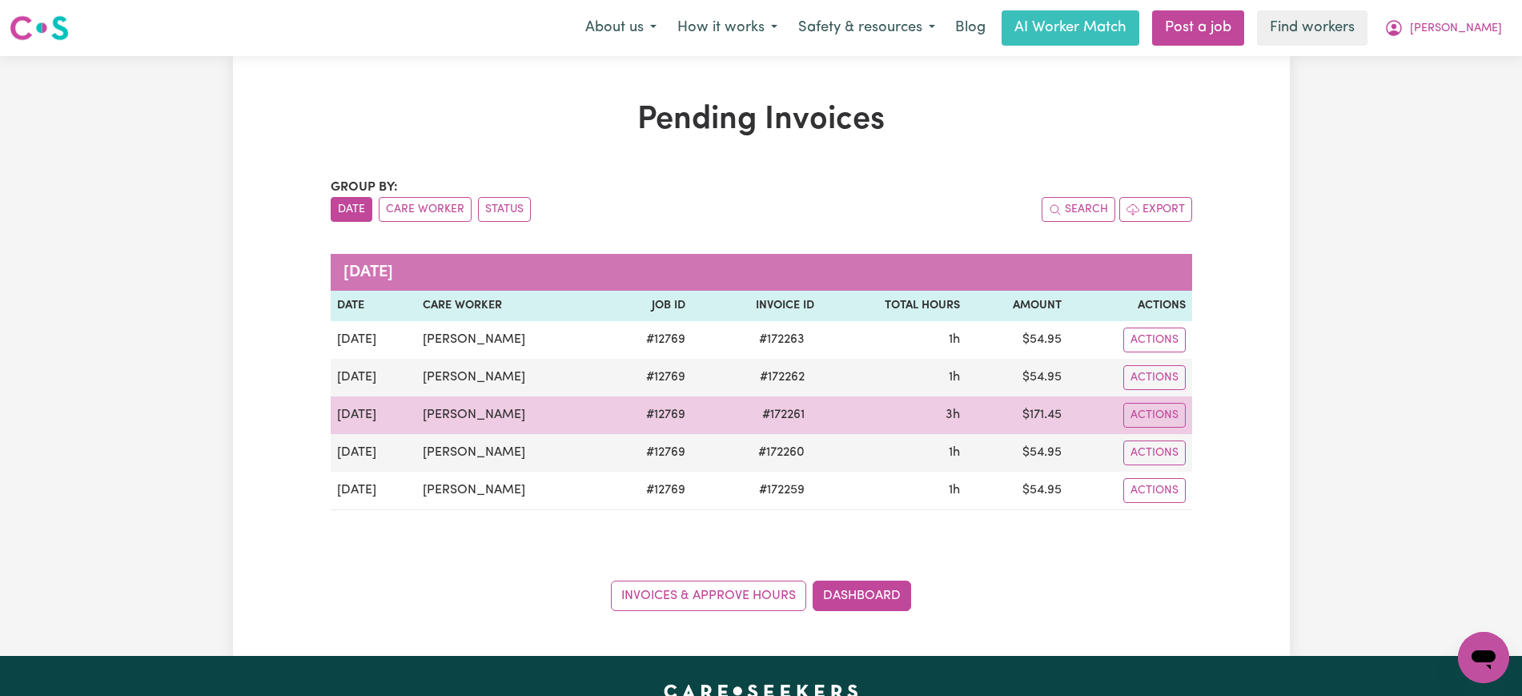
click at [1034, 416] on td "$ 171.45" at bounding box center [1018, 415] width 102 height 38
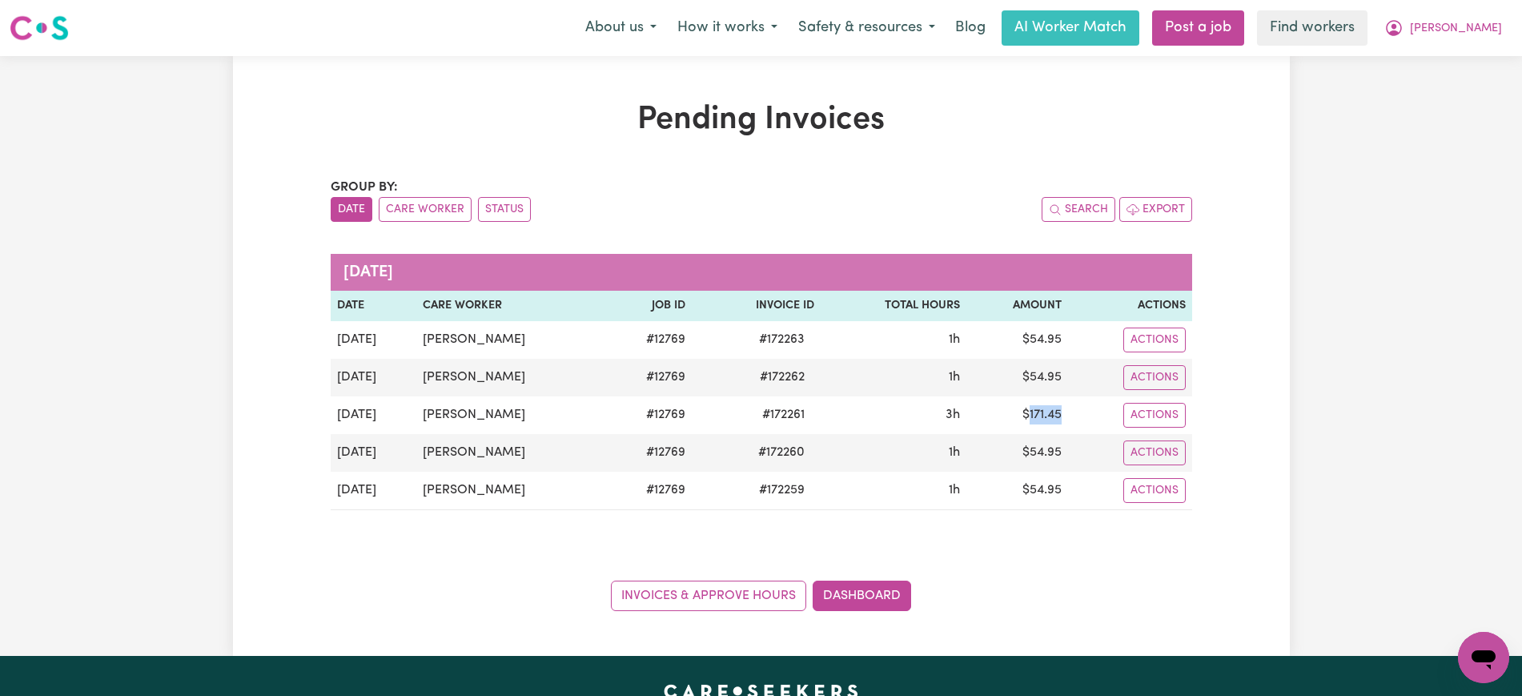
copy td "171.45"
click at [1482, 24] on span "[PERSON_NAME]" at bounding box center [1456, 29] width 92 height 18
click at [1462, 94] on link "Logout" at bounding box center [1449, 92] width 127 height 30
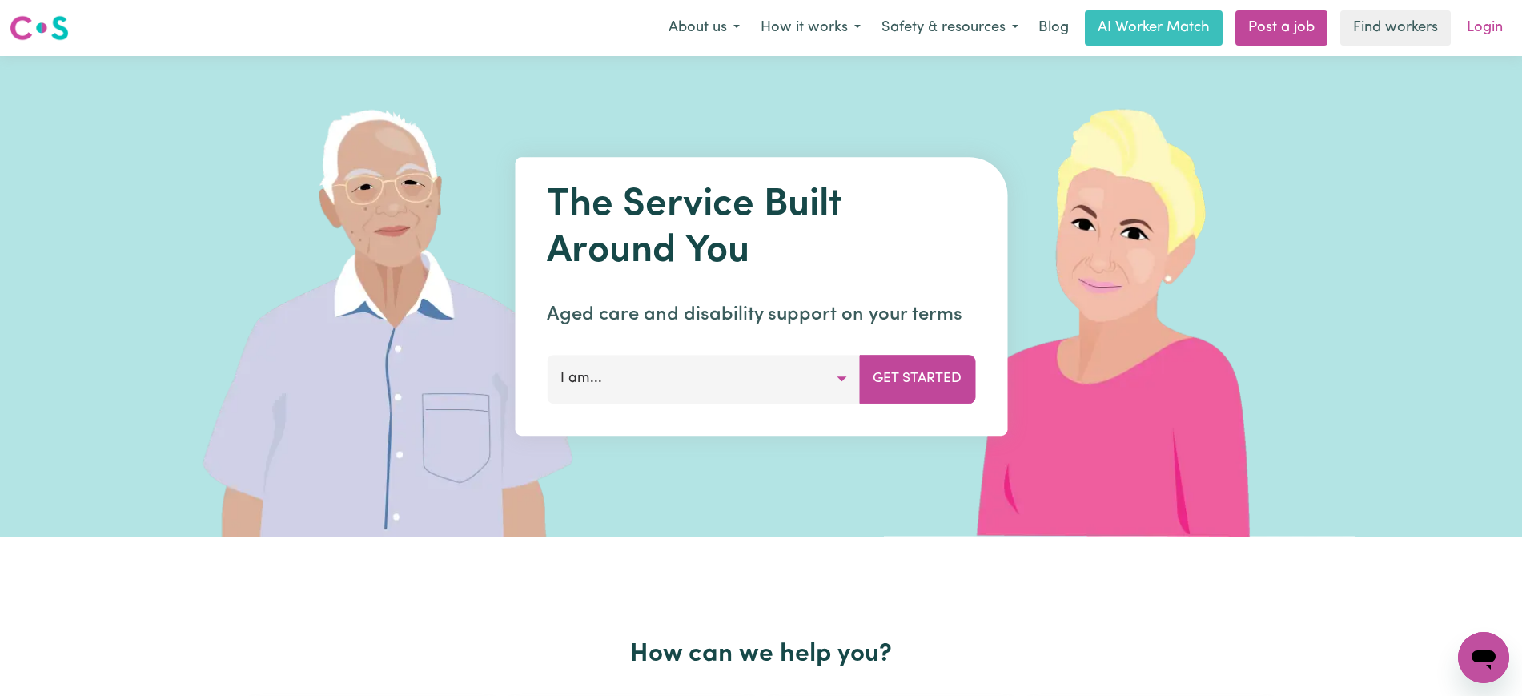
click at [1486, 26] on link "Login" at bounding box center [1485, 27] width 55 height 35
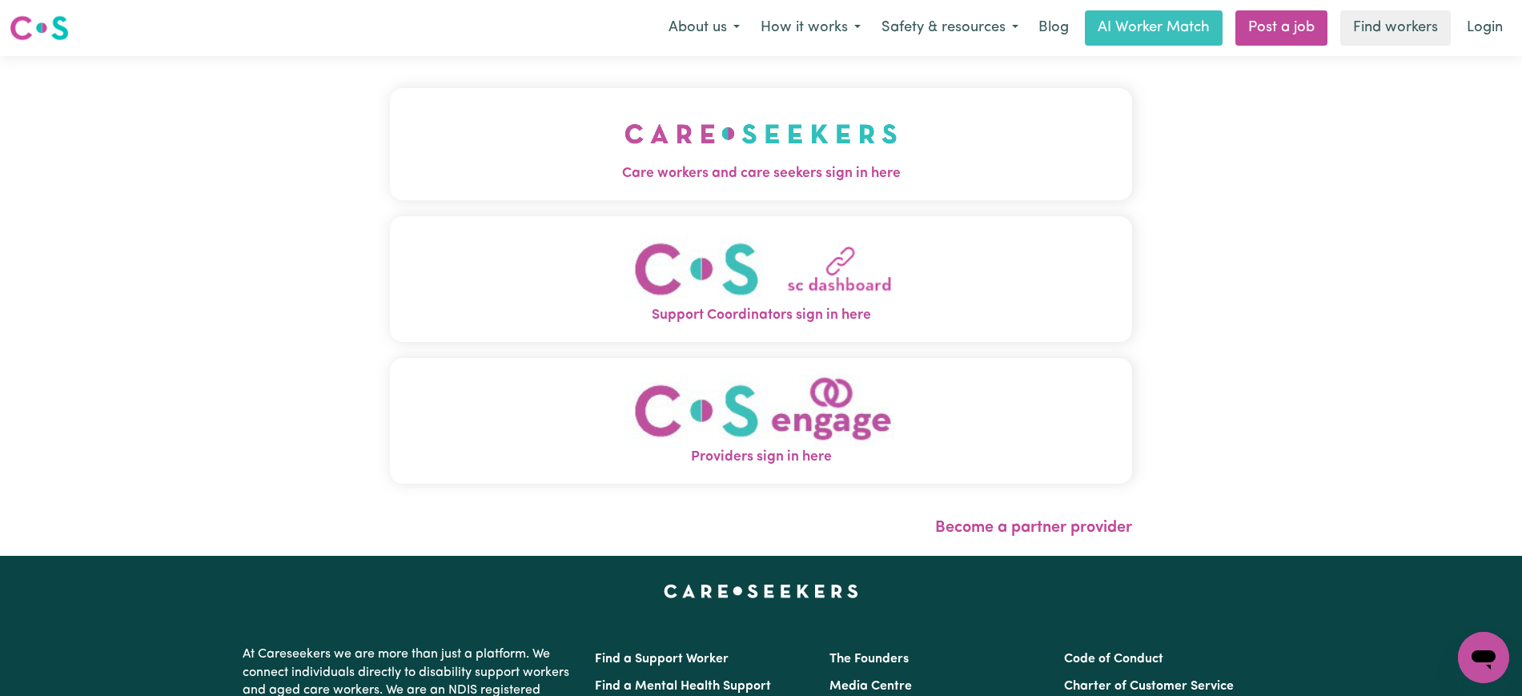
click at [636, 158] on img "Care workers and care seekers sign in here" at bounding box center [761, 133] width 273 height 59
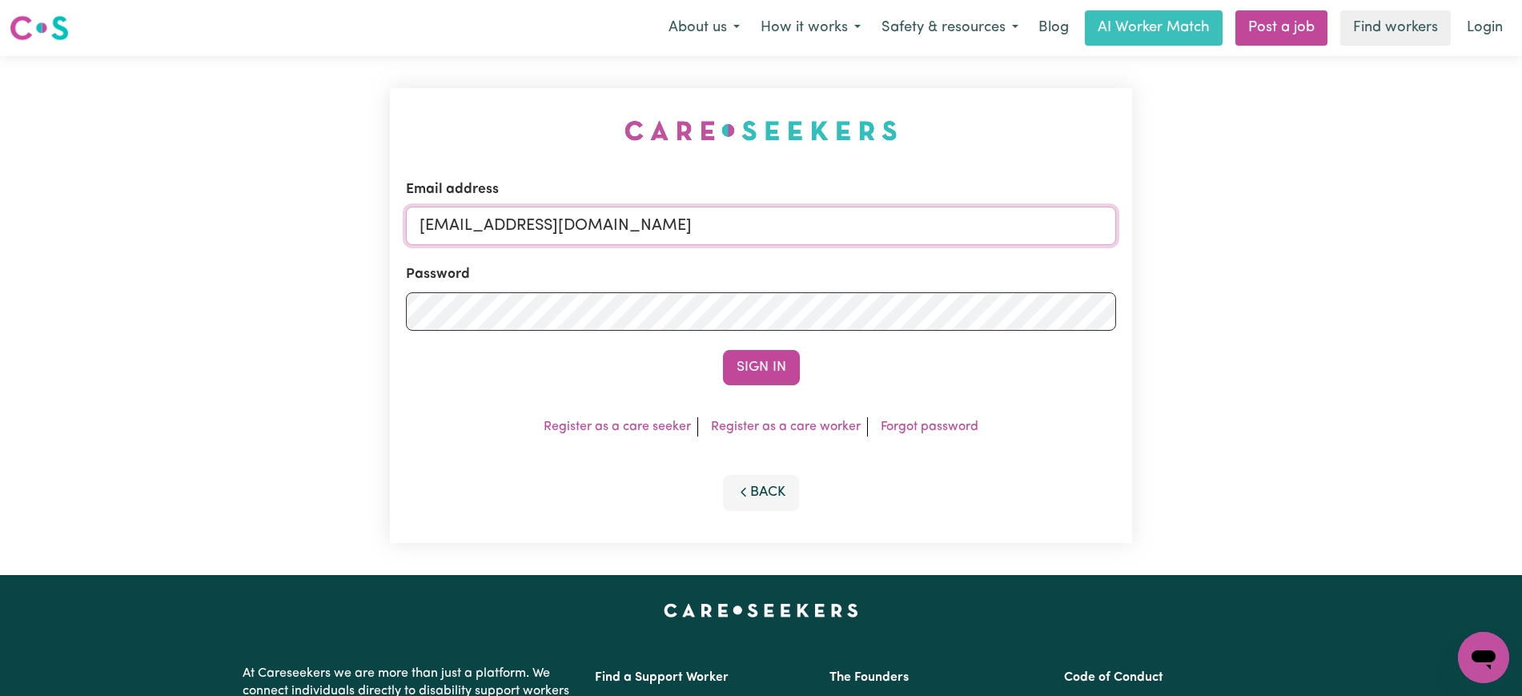
drag, startPoint x: 505, startPoint y: 219, endPoint x: 1181, endPoint y: 222, distance: 676.0
click at [1181, 222] on div "Email address [EMAIL_ADDRESS][DOMAIN_NAME] Password Sign In Register as a care …" at bounding box center [761, 315] width 1522 height 519
type input "[EMAIL_ADDRESS][DOMAIN_NAME]"
click at [723, 350] on button "Sign In" at bounding box center [761, 367] width 77 height 35
